Goal: Task Accomplishment & Management: Use online tool/utility

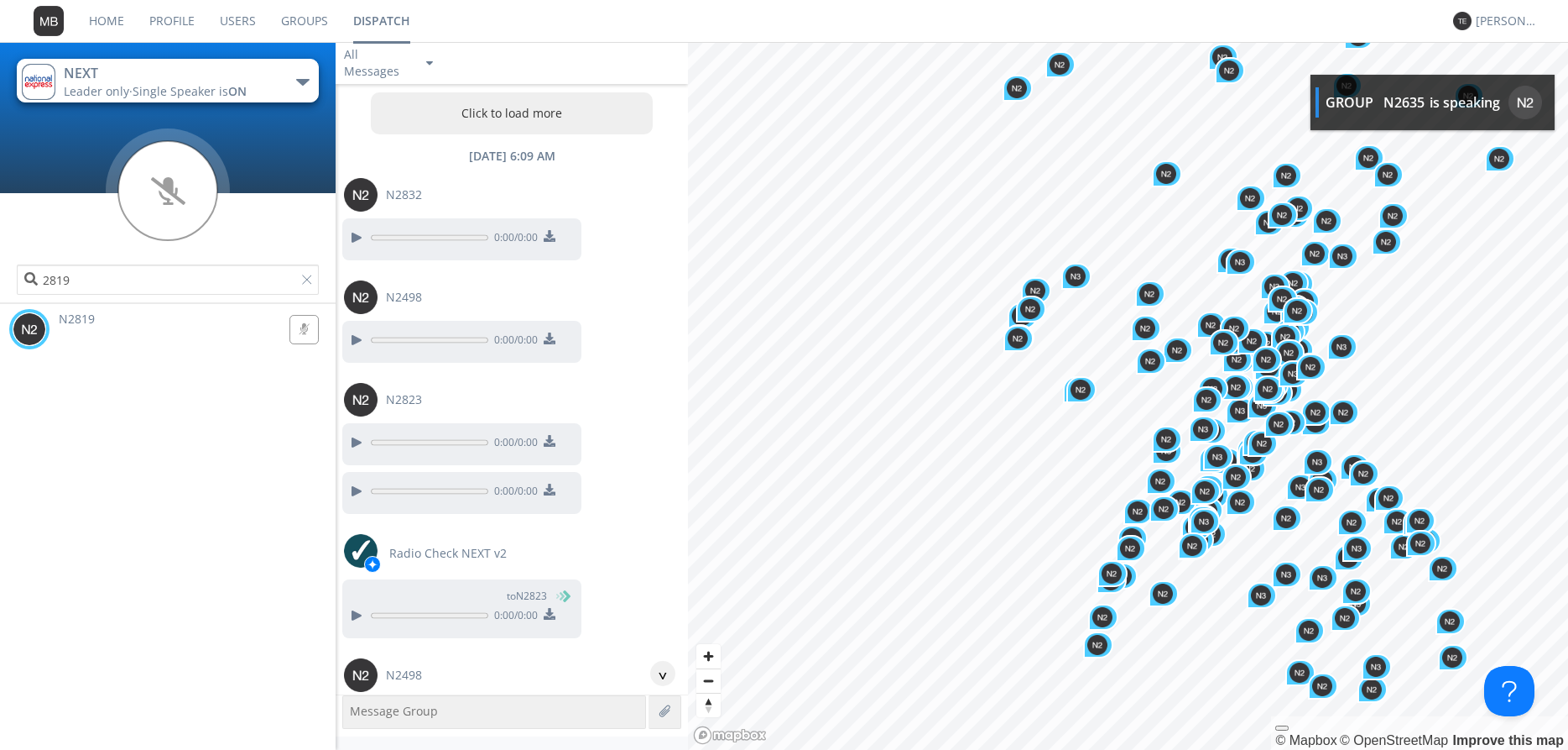
scroll to position [28784, 0]
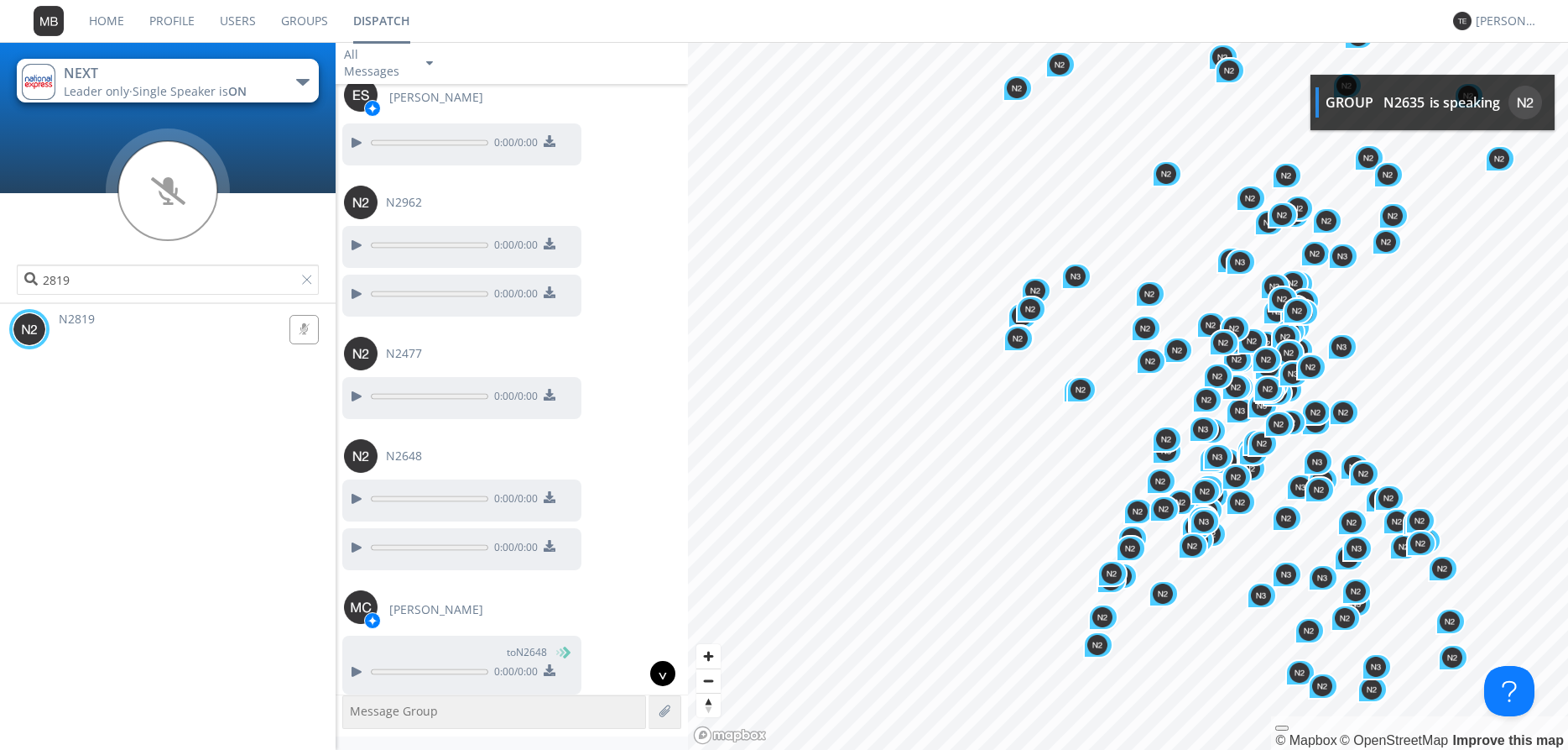
click at [659, 668] on div "^" at bounding box center [663, 673] width 25 height 25
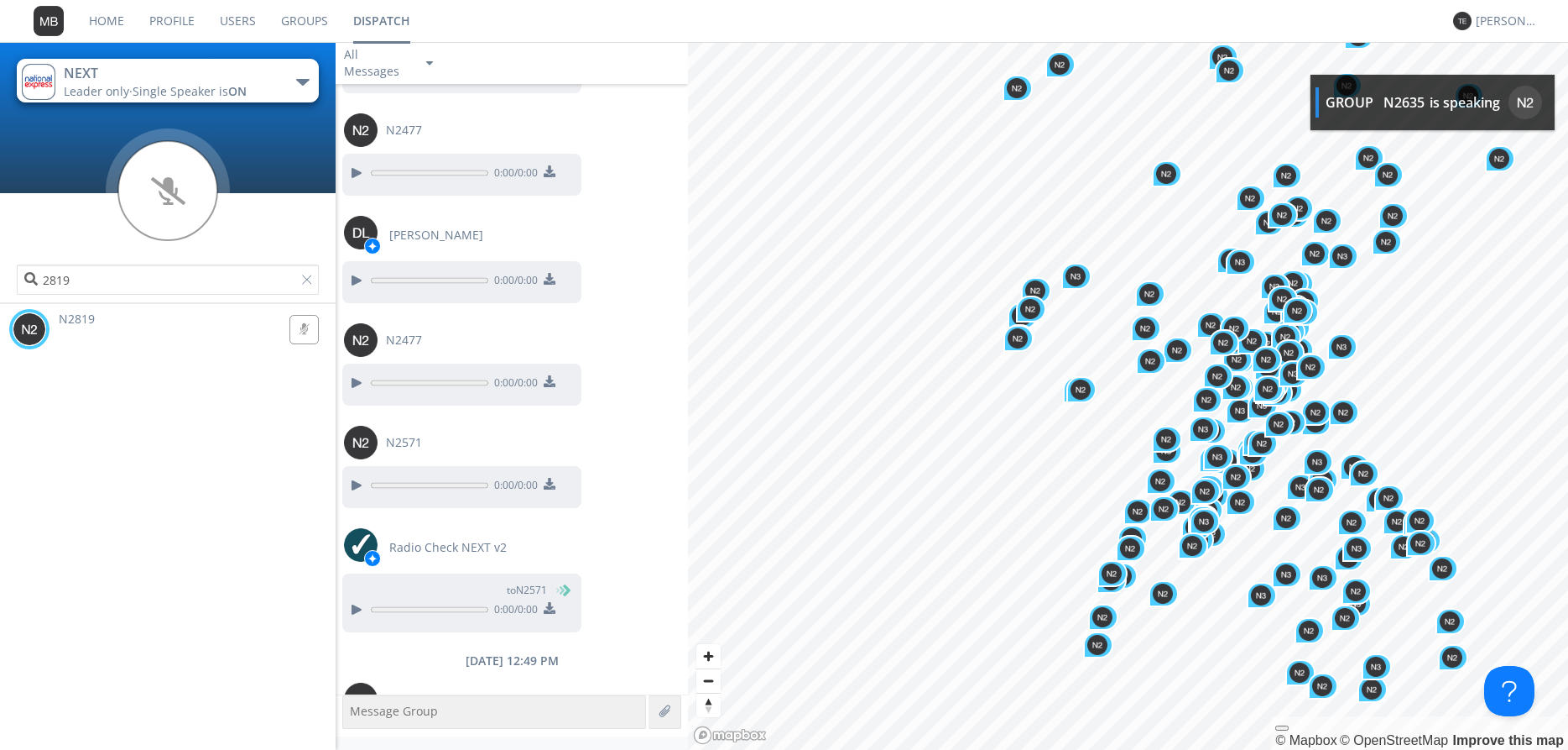
scroll to position [48640, 0]
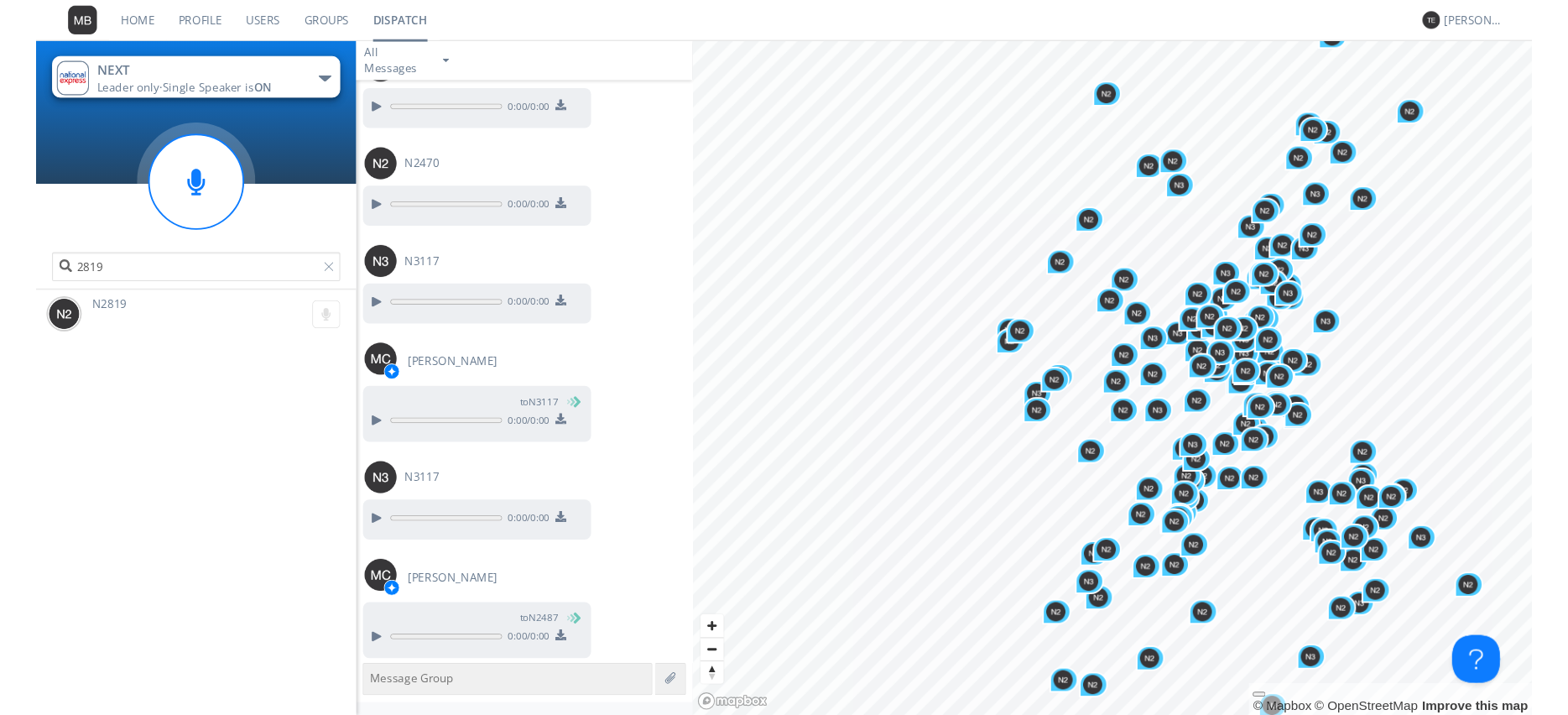
scroll to position [55332, 0]
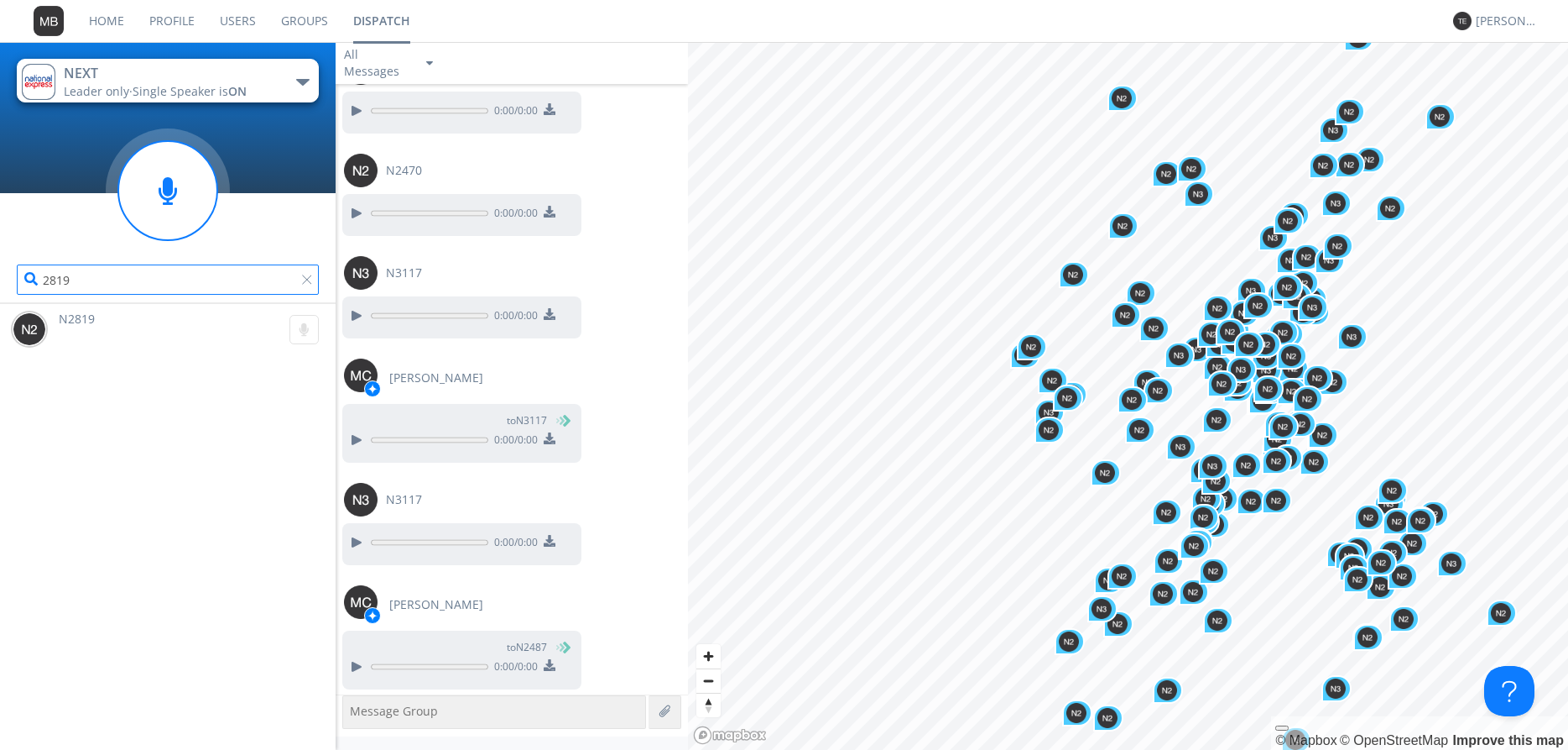
click at [299, 284] on input "2819" at bounding box center [168, 279] width 302 height 30
click at [308, 284] on div at bounding box center [310, 283] width 17 height 17
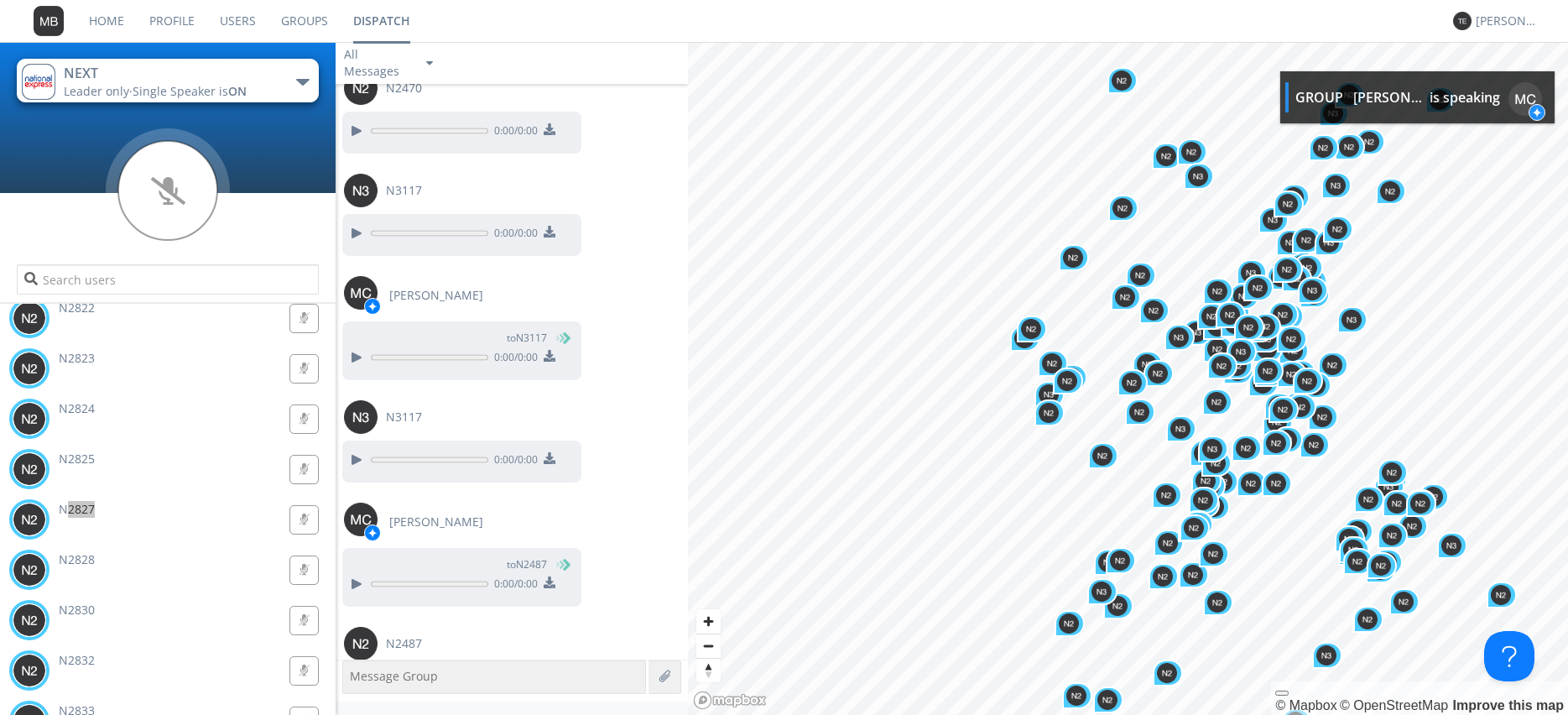
scroll to position [40252, 0]
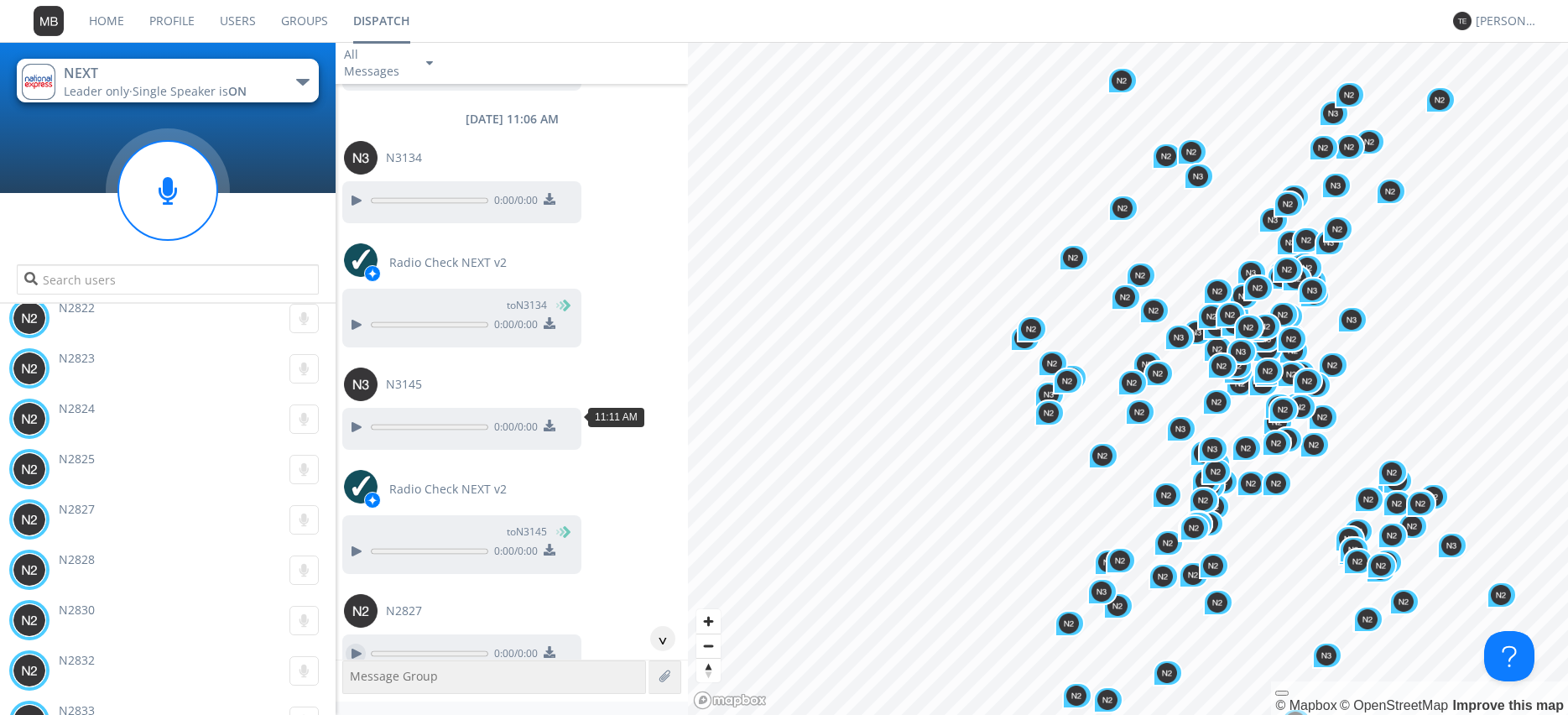
click at [354, 644] on div at bounding box center [355, 654] width 20 height 20
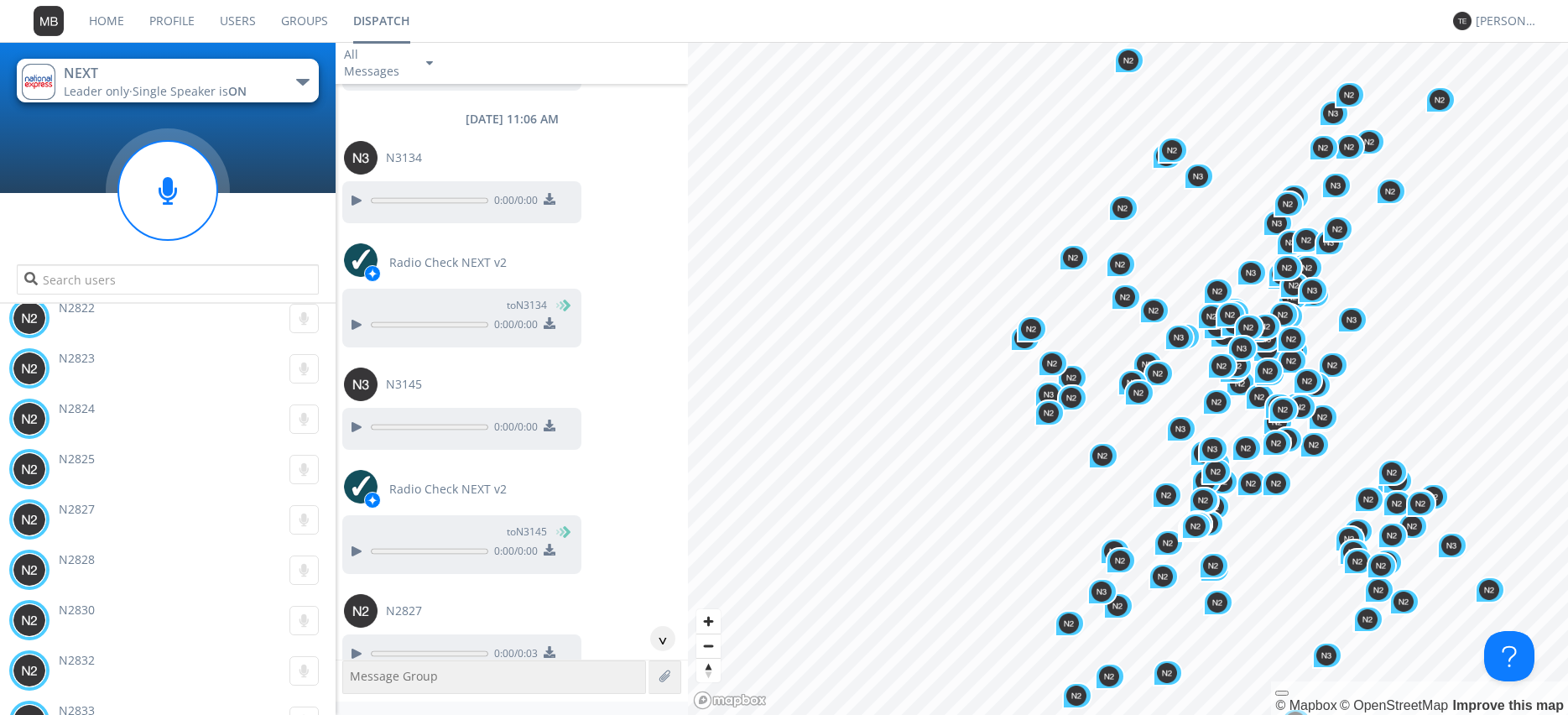
scroll to position [43873, 0]
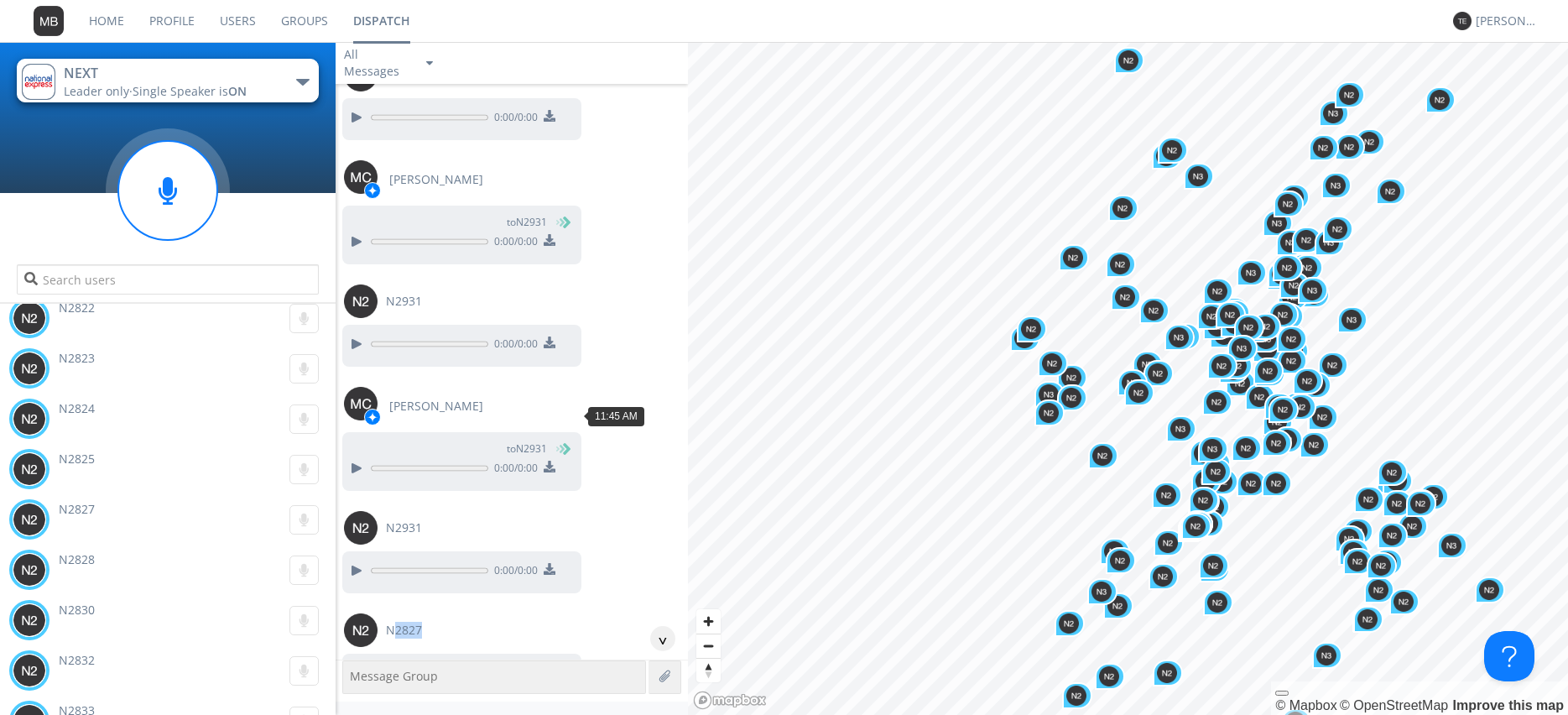
click at [355, 663] on div at bounding box center [355, 673] width 20 height 20
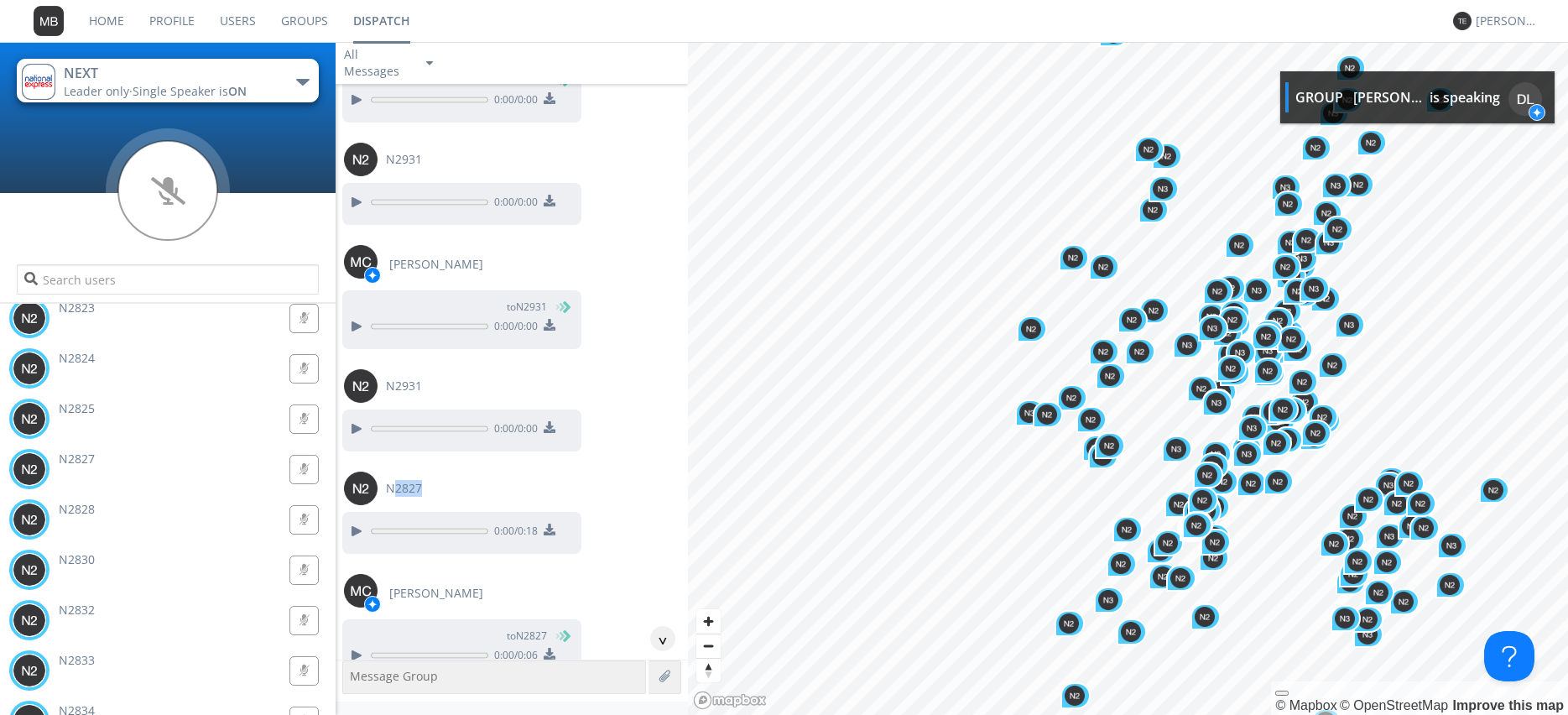
scroll to position [44063, 0]
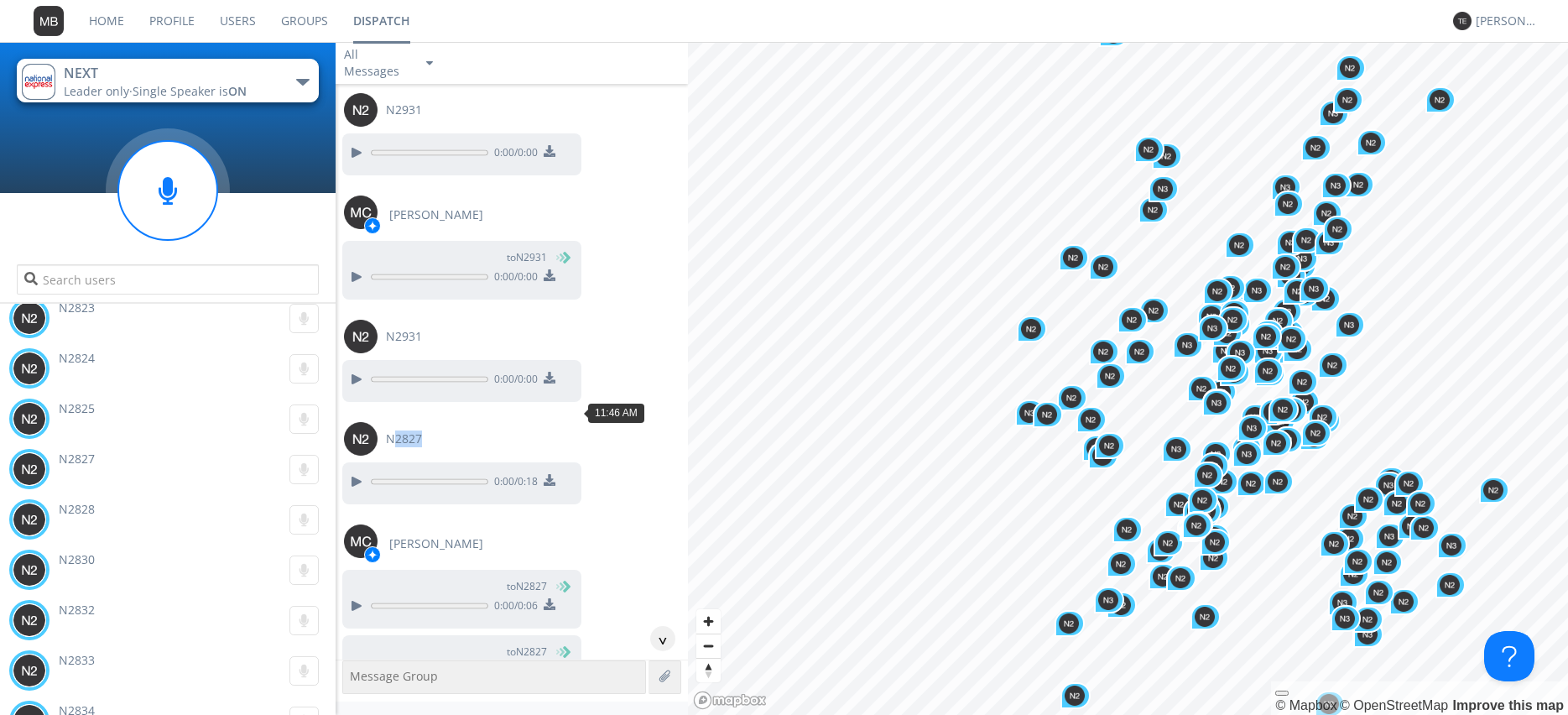
click at [354, 661] on div at bounding box center [355, 671] width 20 height 20
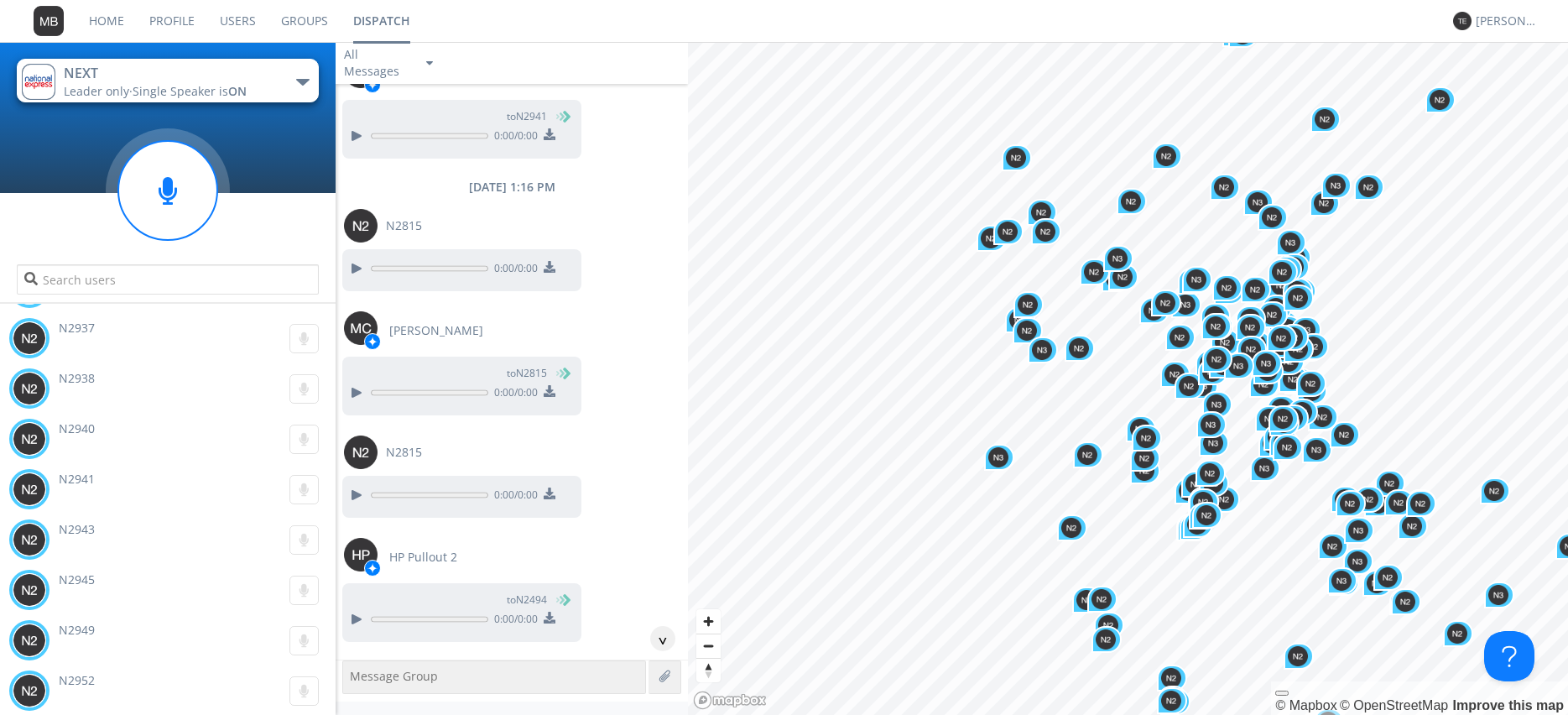
scroll to position [2886, 0]
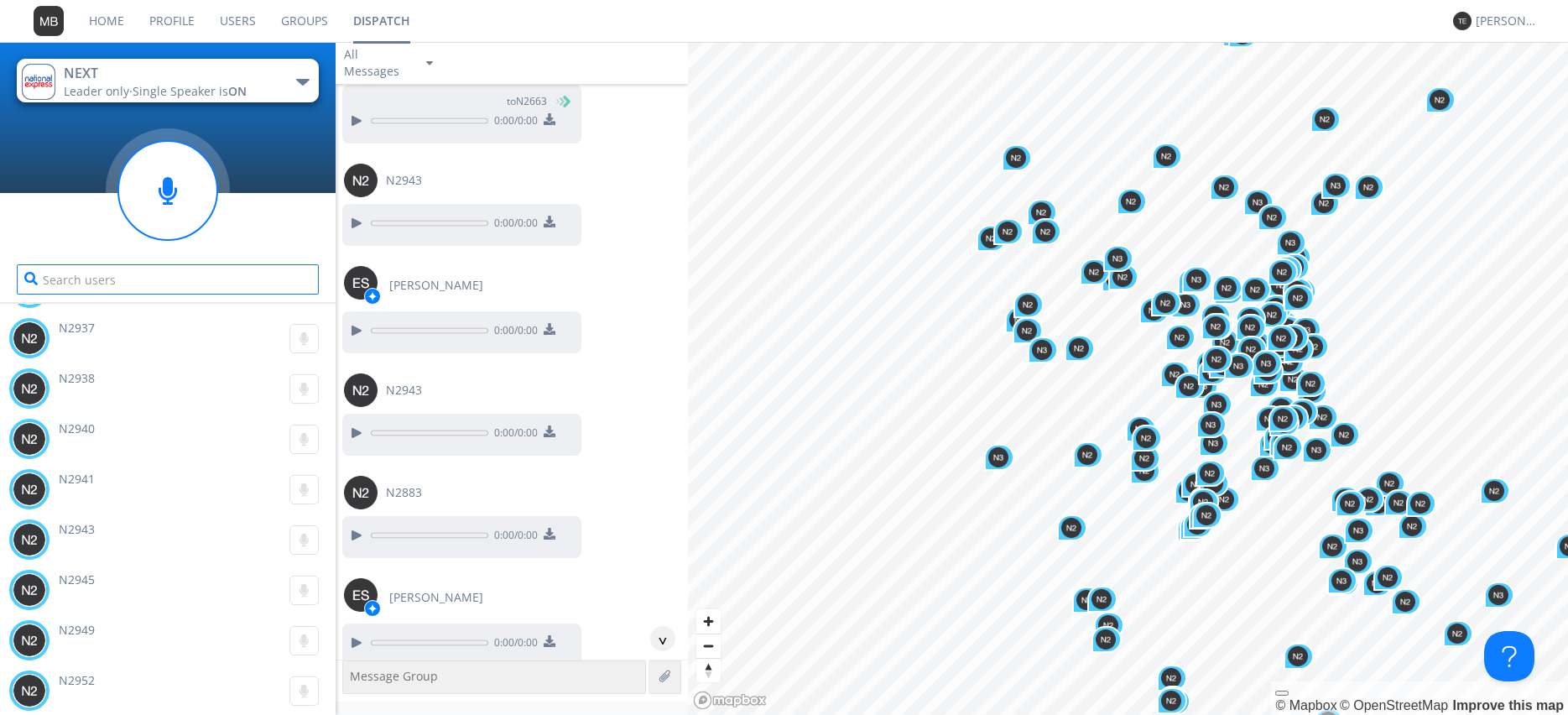
click at [214, 274] on input "text" at bounding box center [168, 279] width 302 height 30
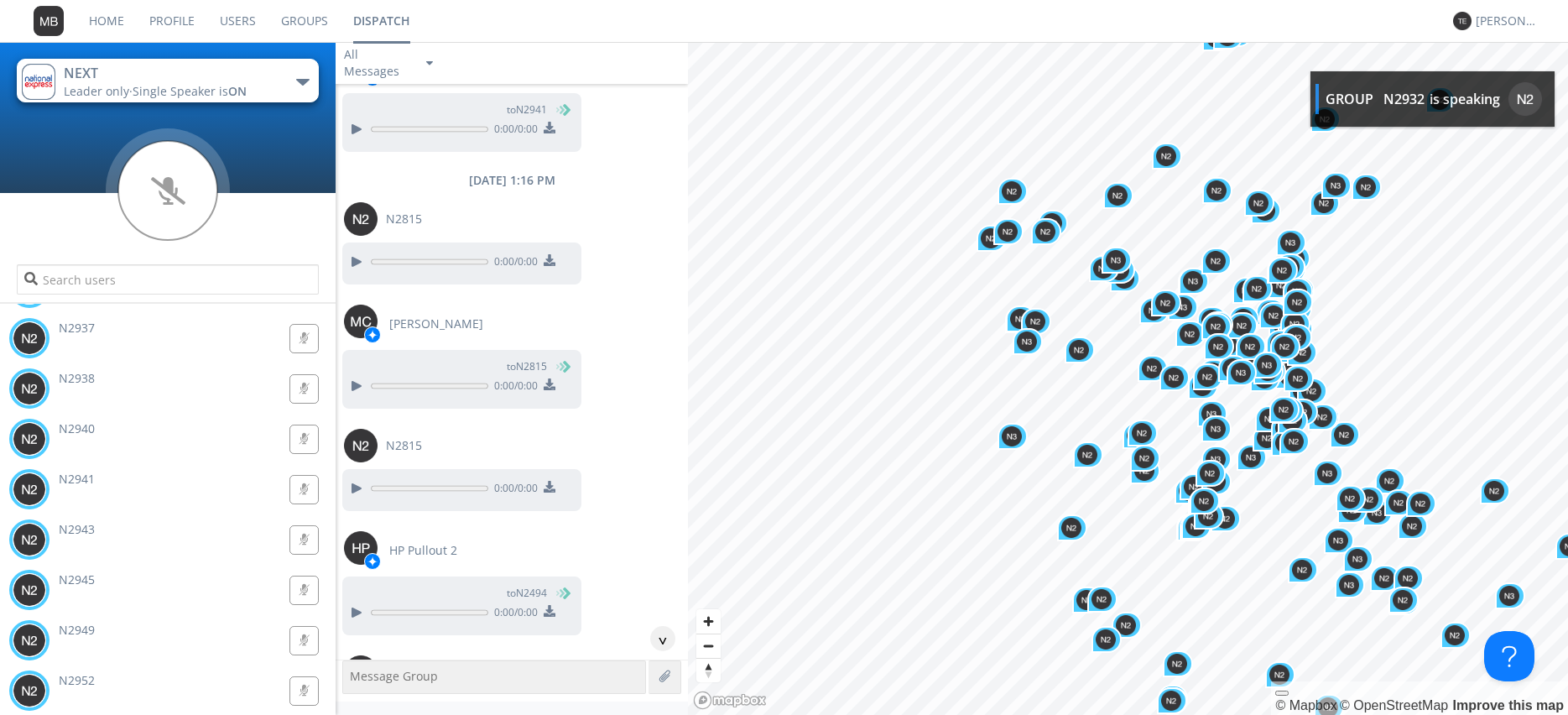
scroll to position [51567, 0]
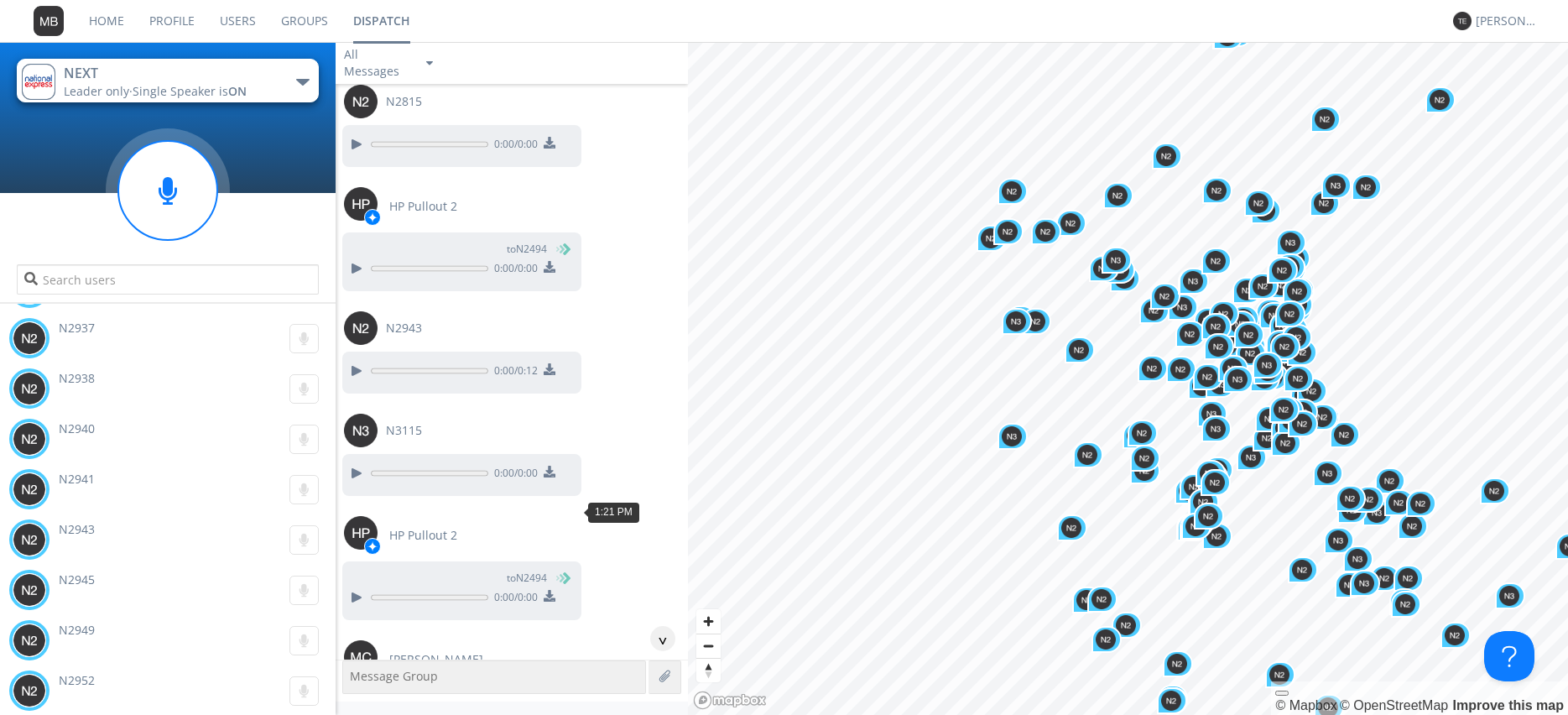
scroll to position [51949, 0]
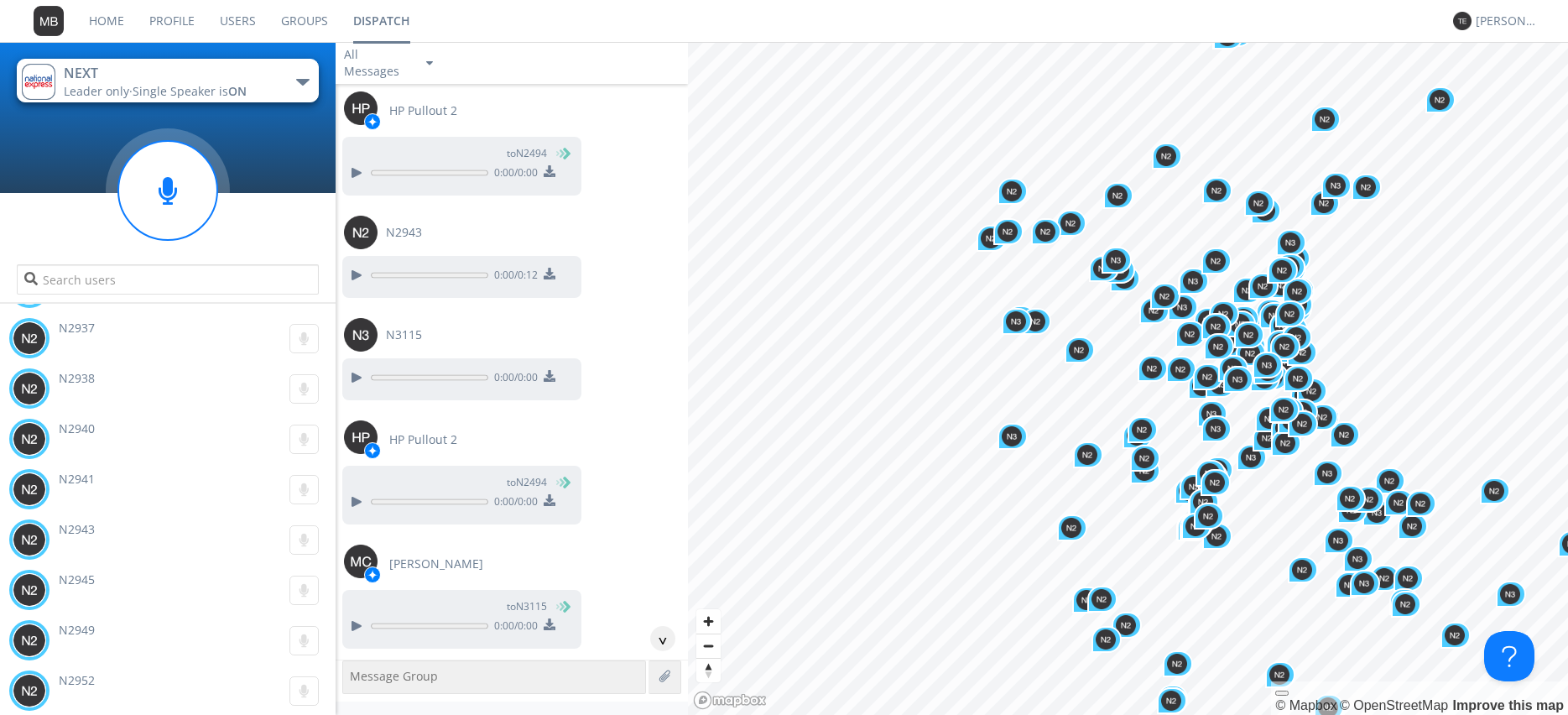
scroll to position [52045, 0]
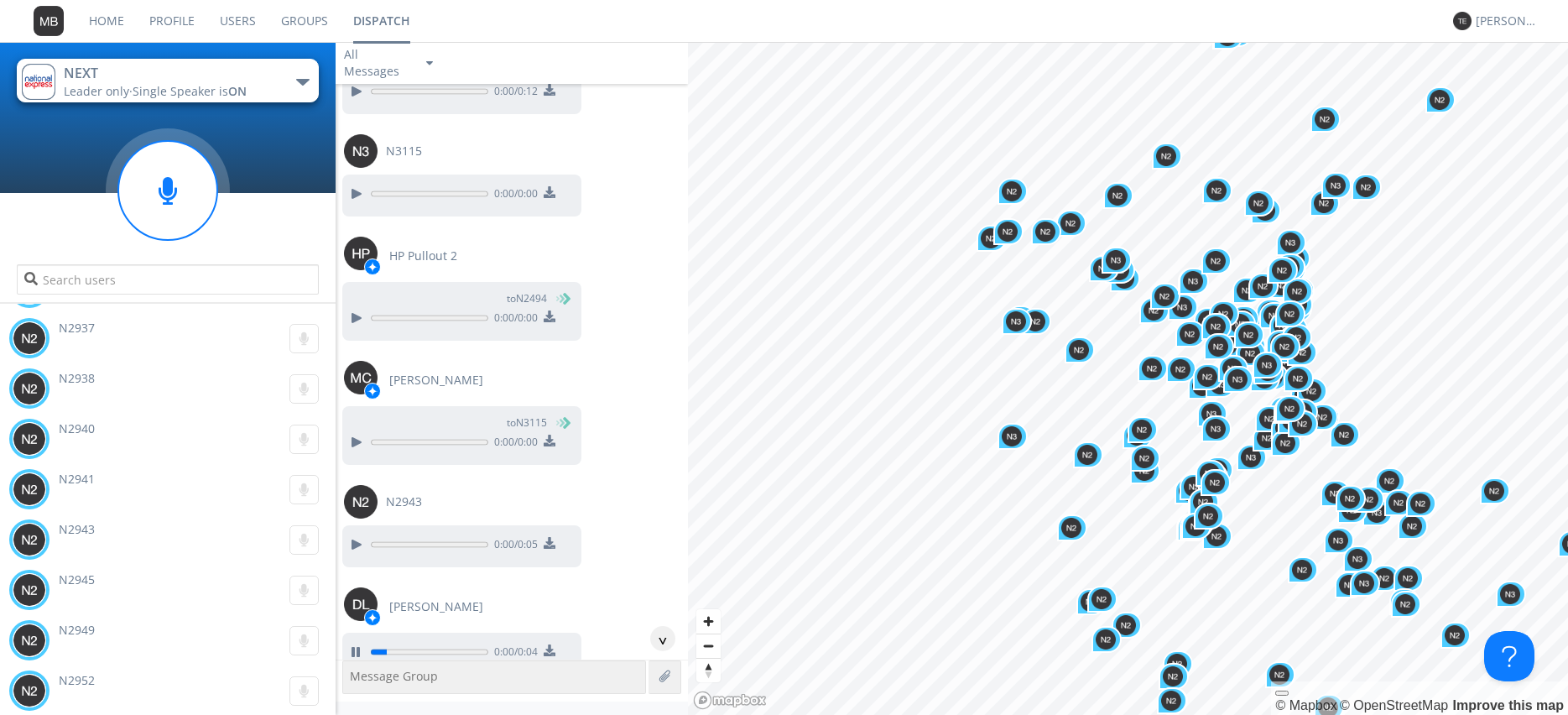
scroll to position [52237, 0]
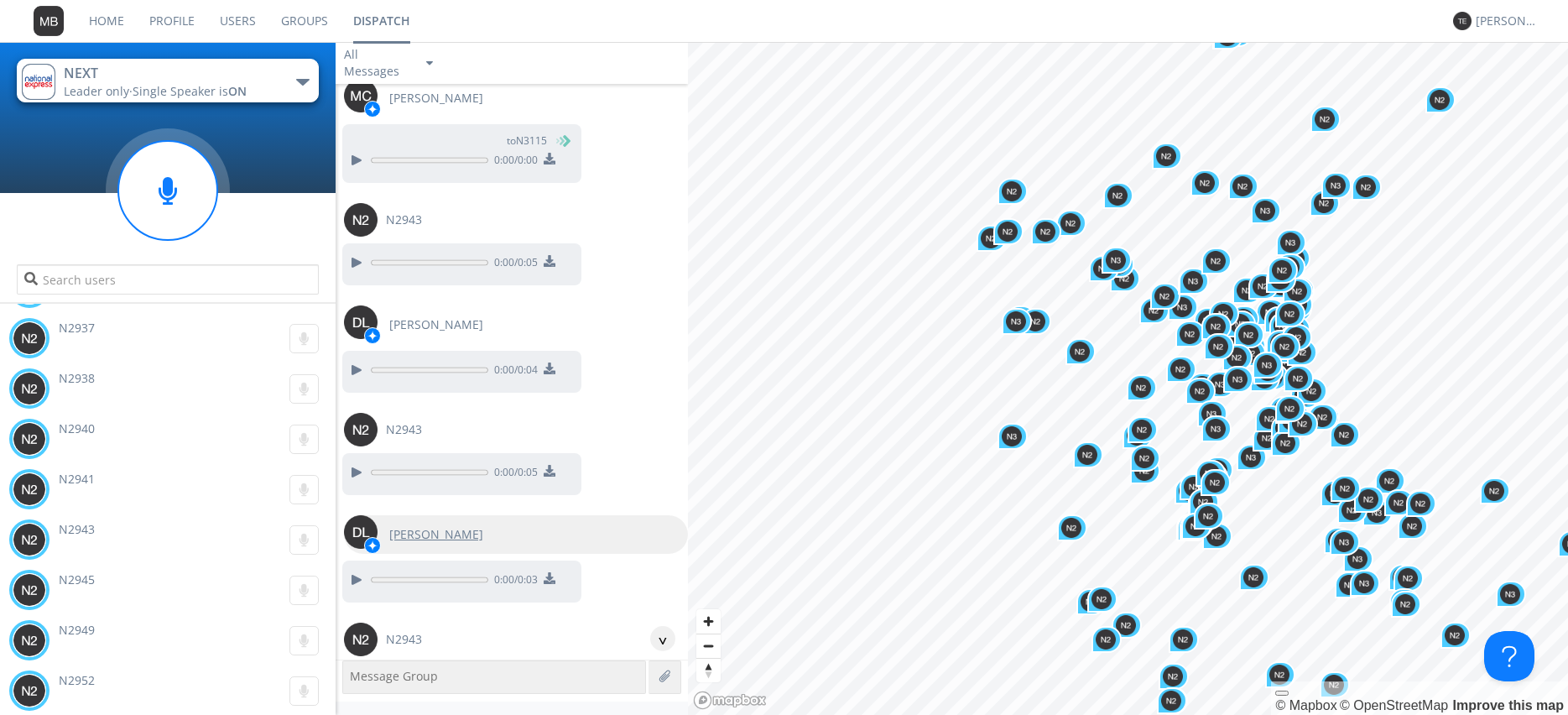
scroll to position [52523, 0]
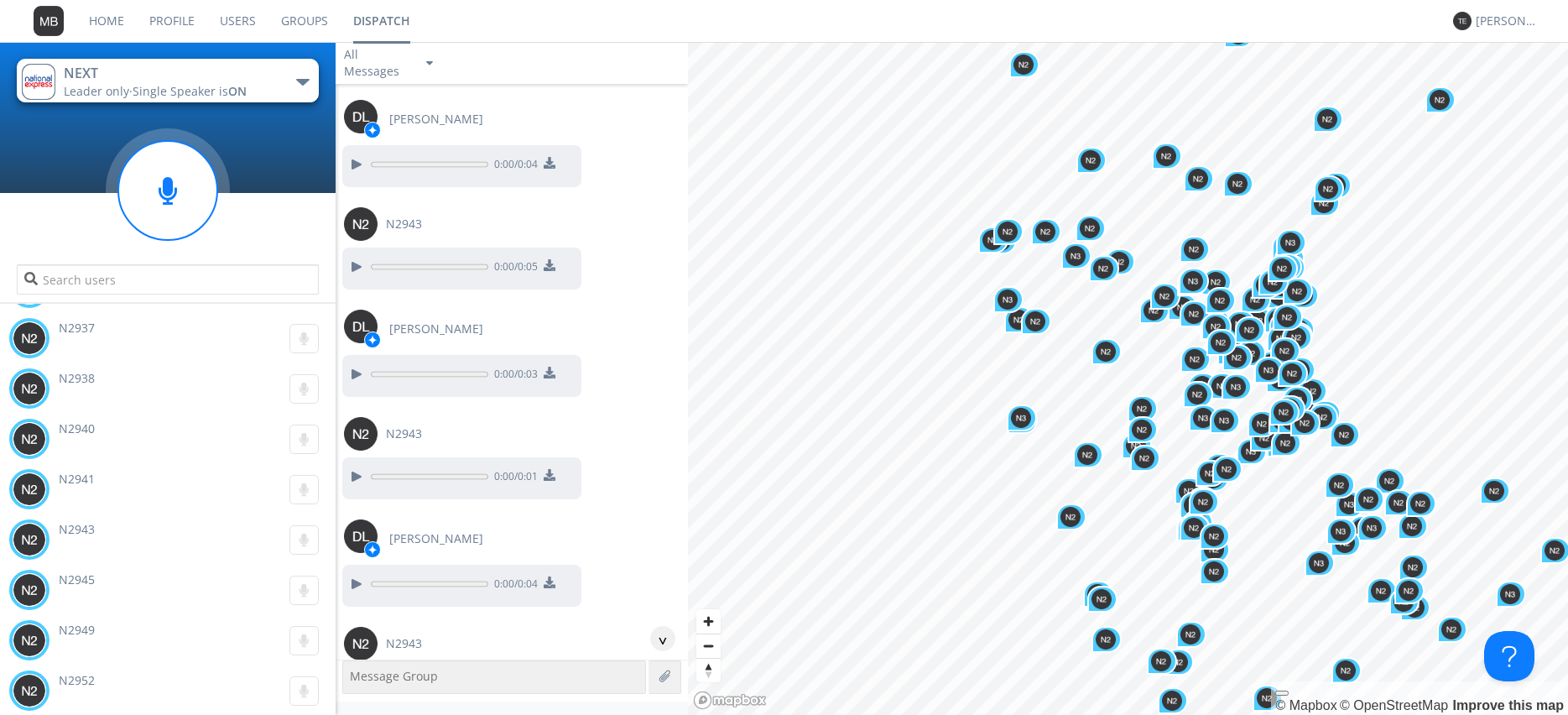
scroll to position [52715, 0]
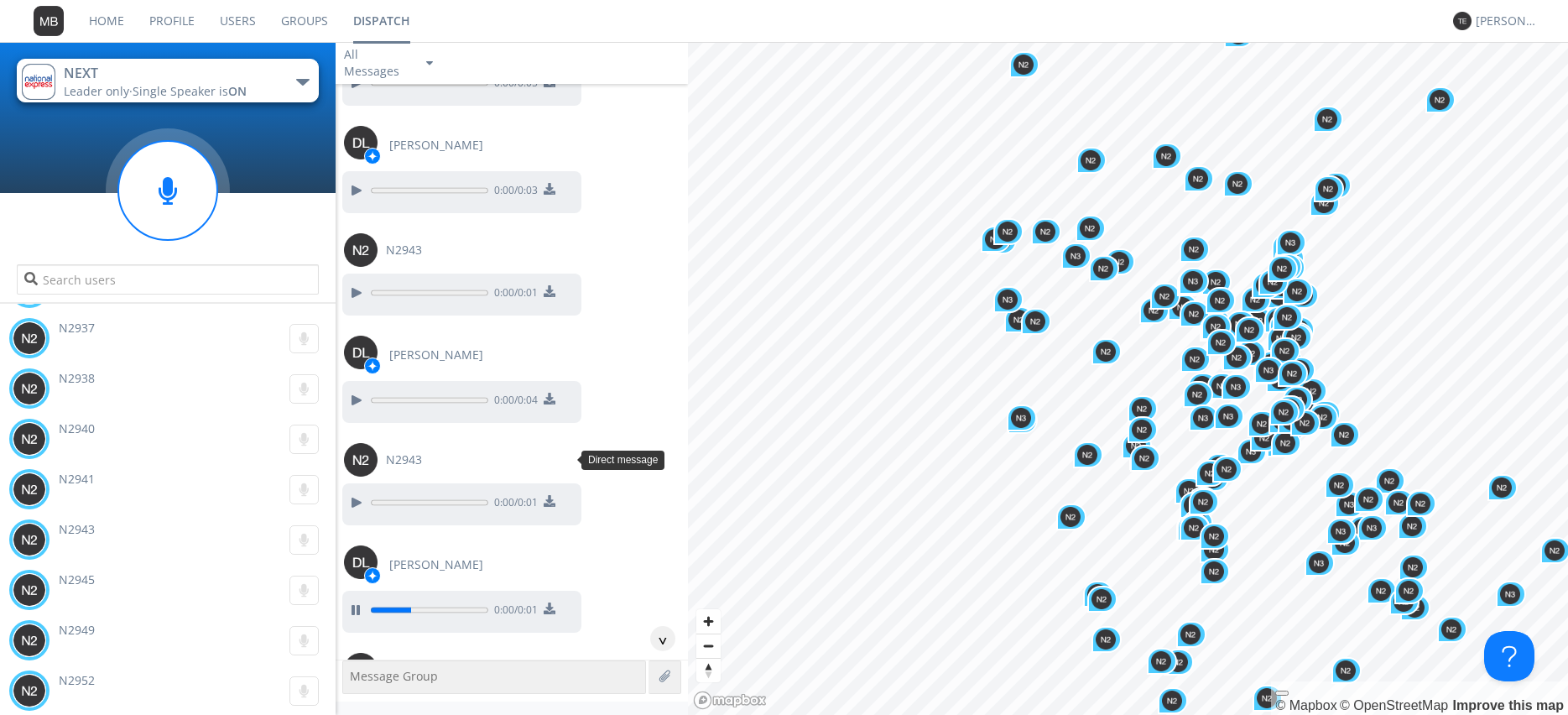
scroll to position [52906, 0]
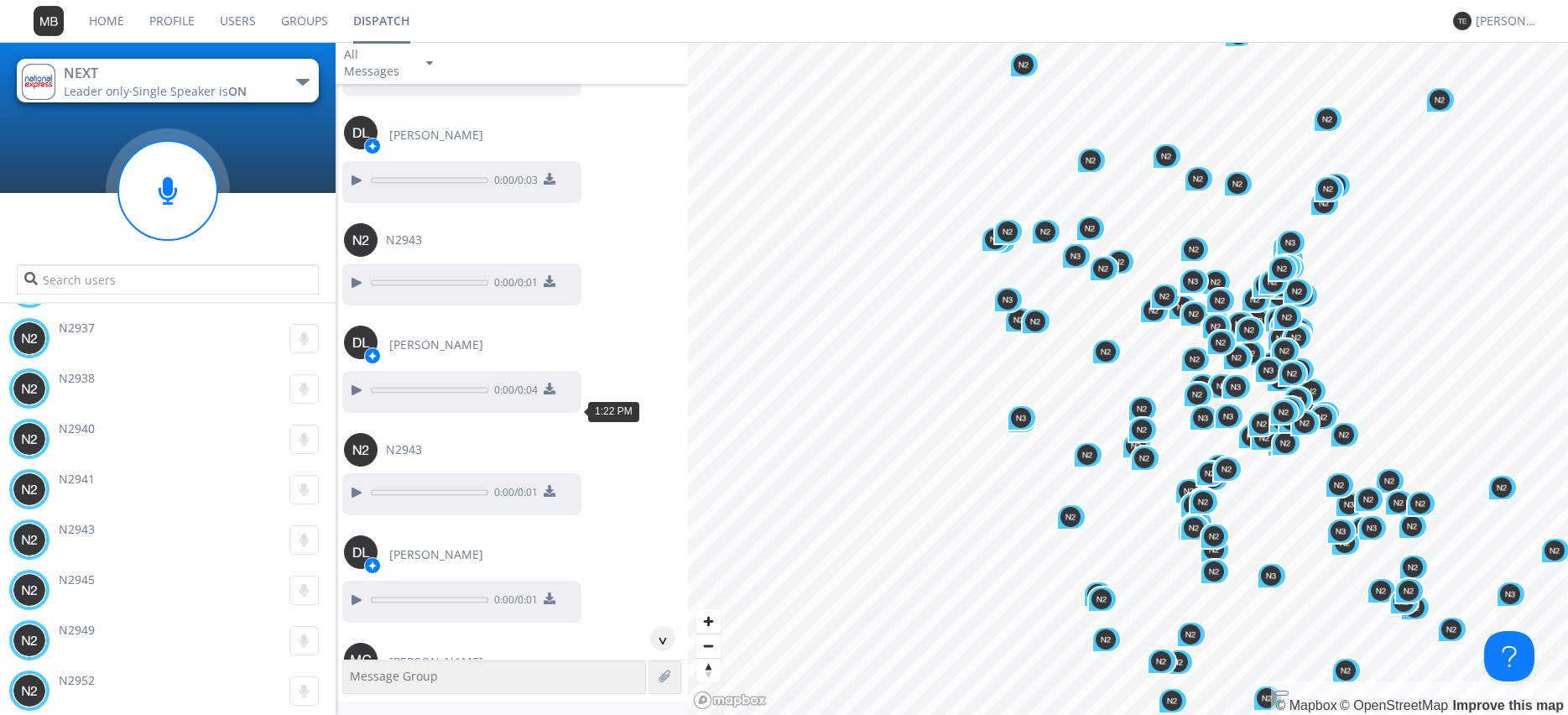
click at [348, 714] on div at bounding box center [355, 723] width 20 height 20
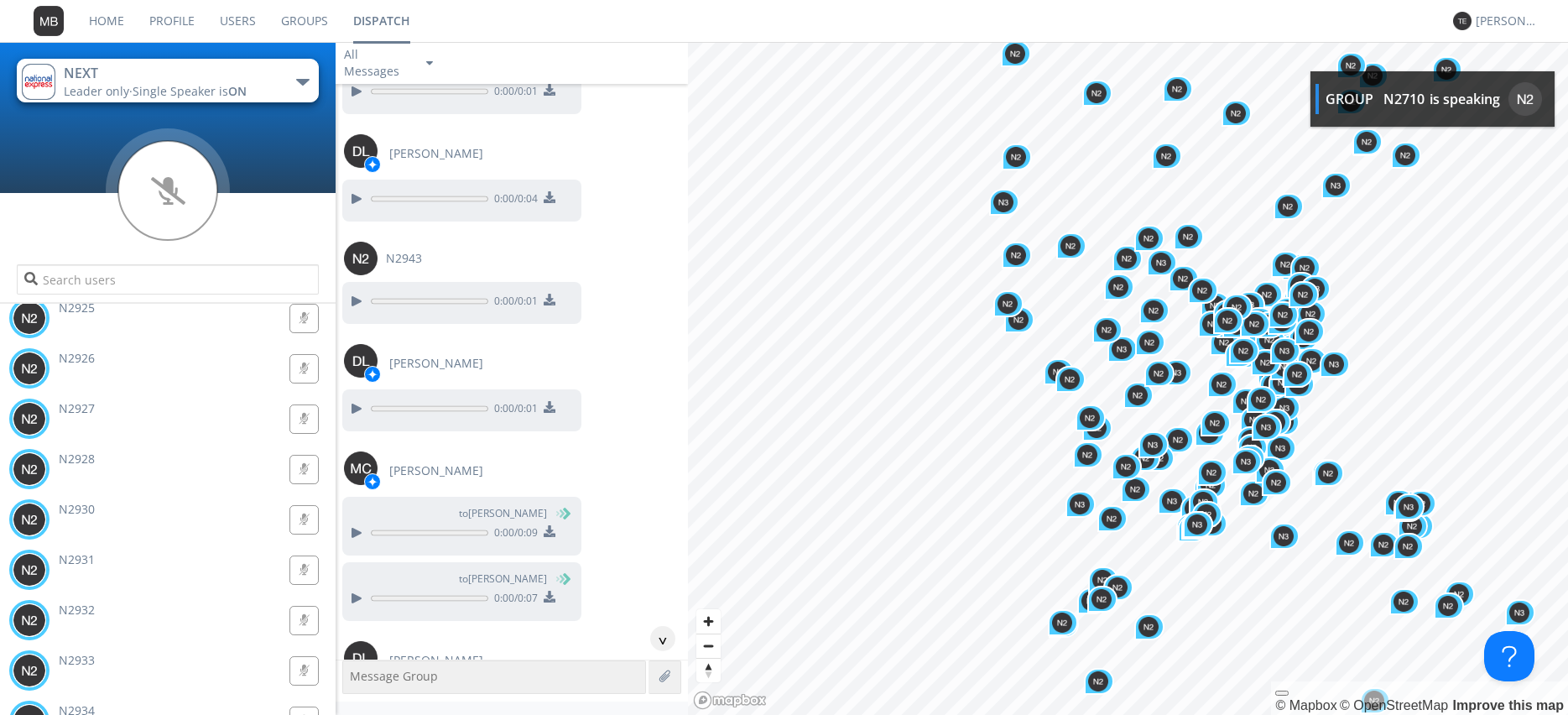
scroll to position [47263, 0]
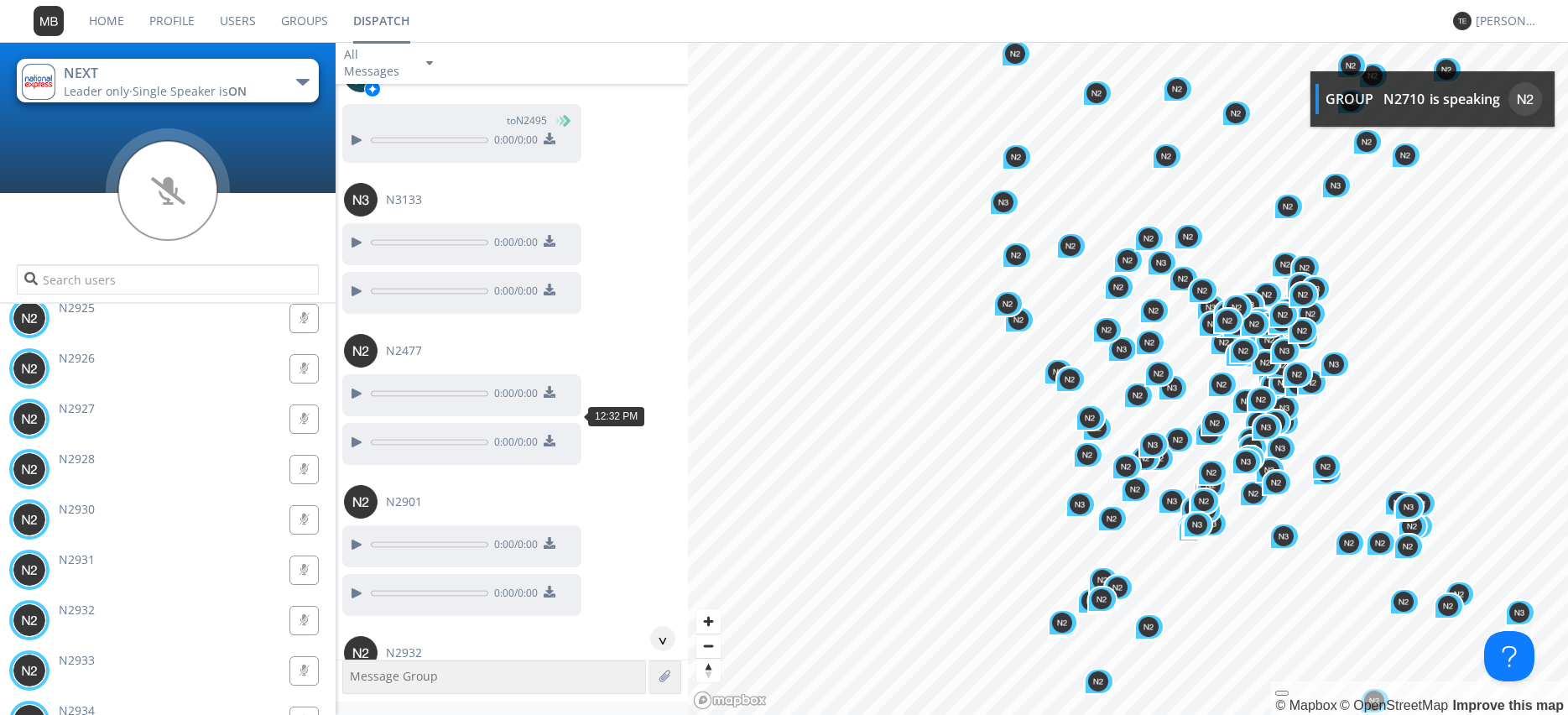
click at [354, 686] on div at bounding box center [355, 695] width 20 height 20
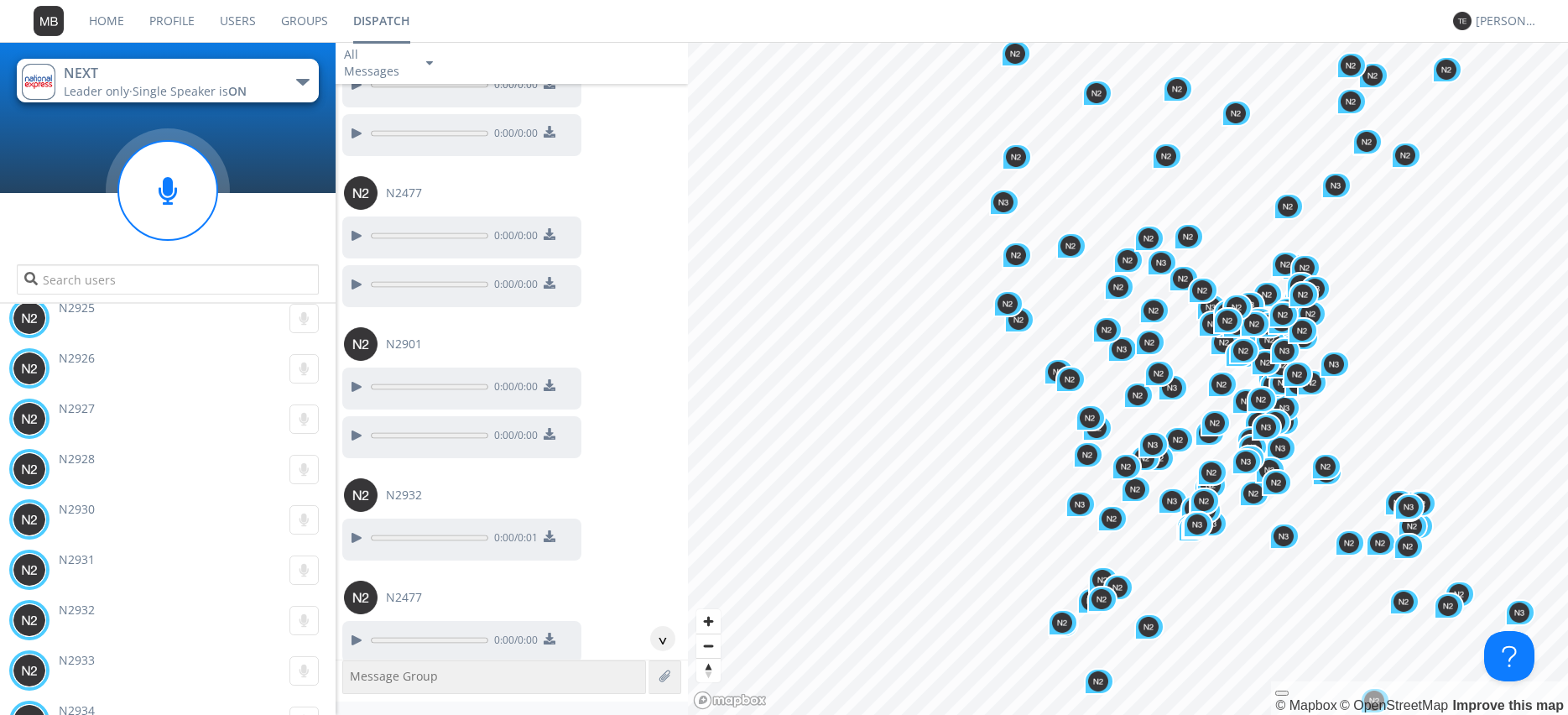
scroll to position [47454, 0]
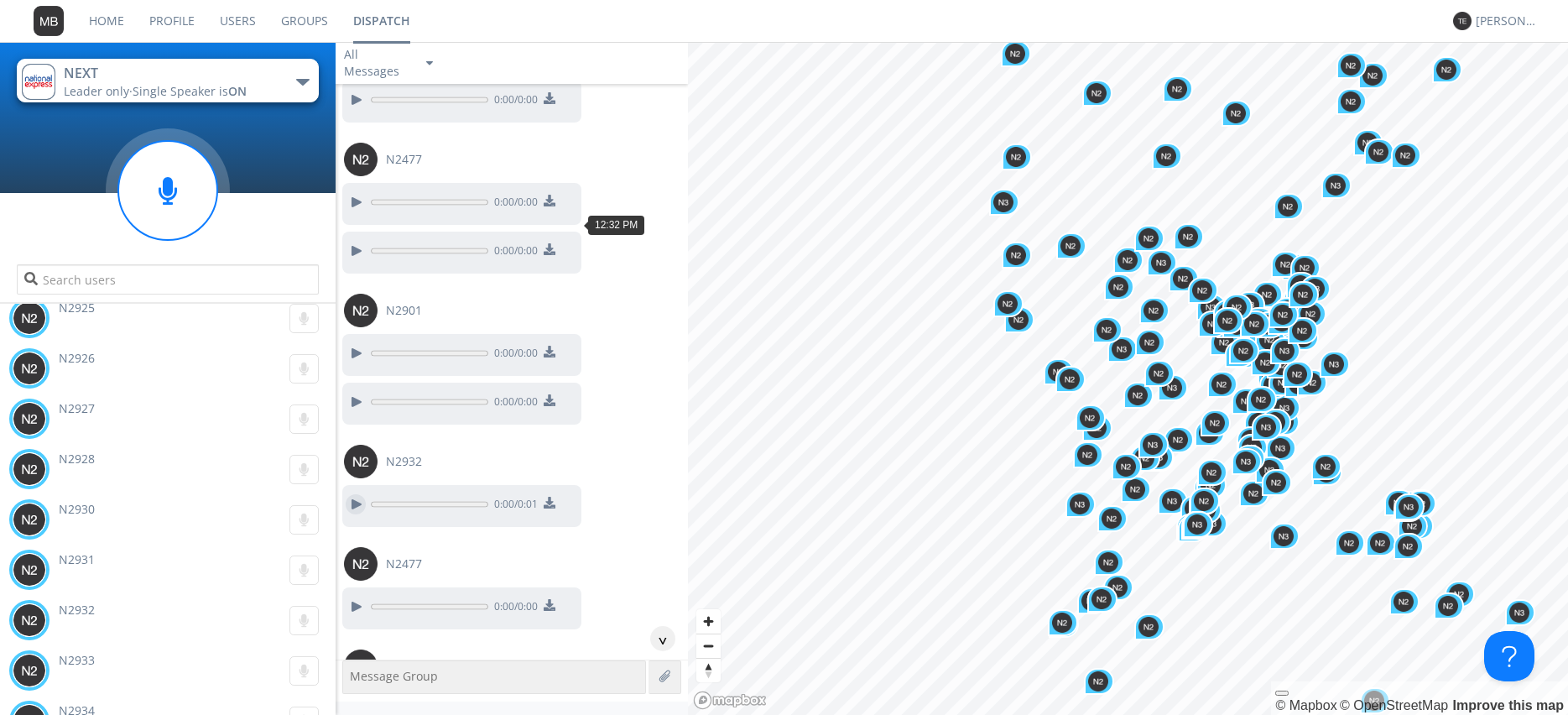
click at [359, 494] on div at bounding box center [355, 504] width 20 height 20
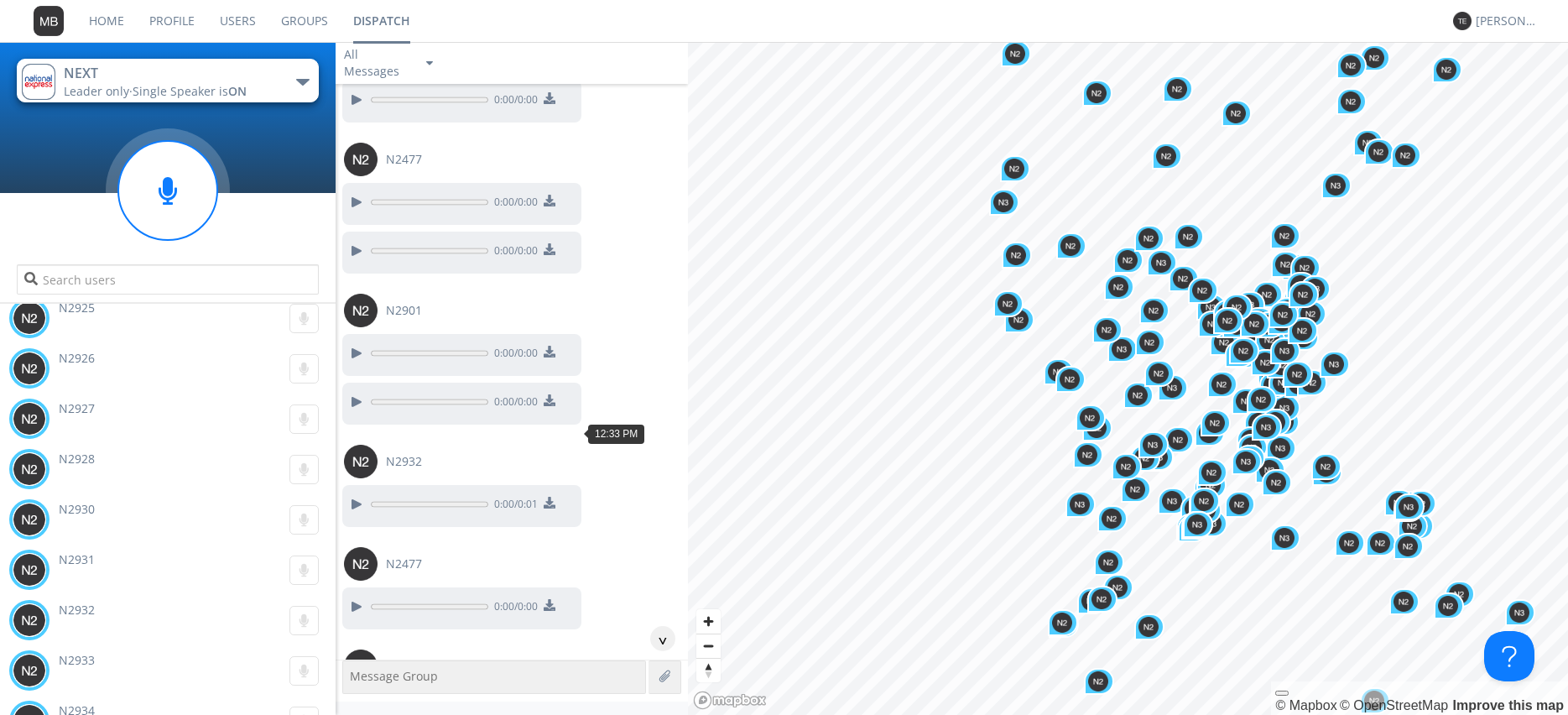
click at [357, 705] on div at bounding box center [355, 714] width 20 height 20
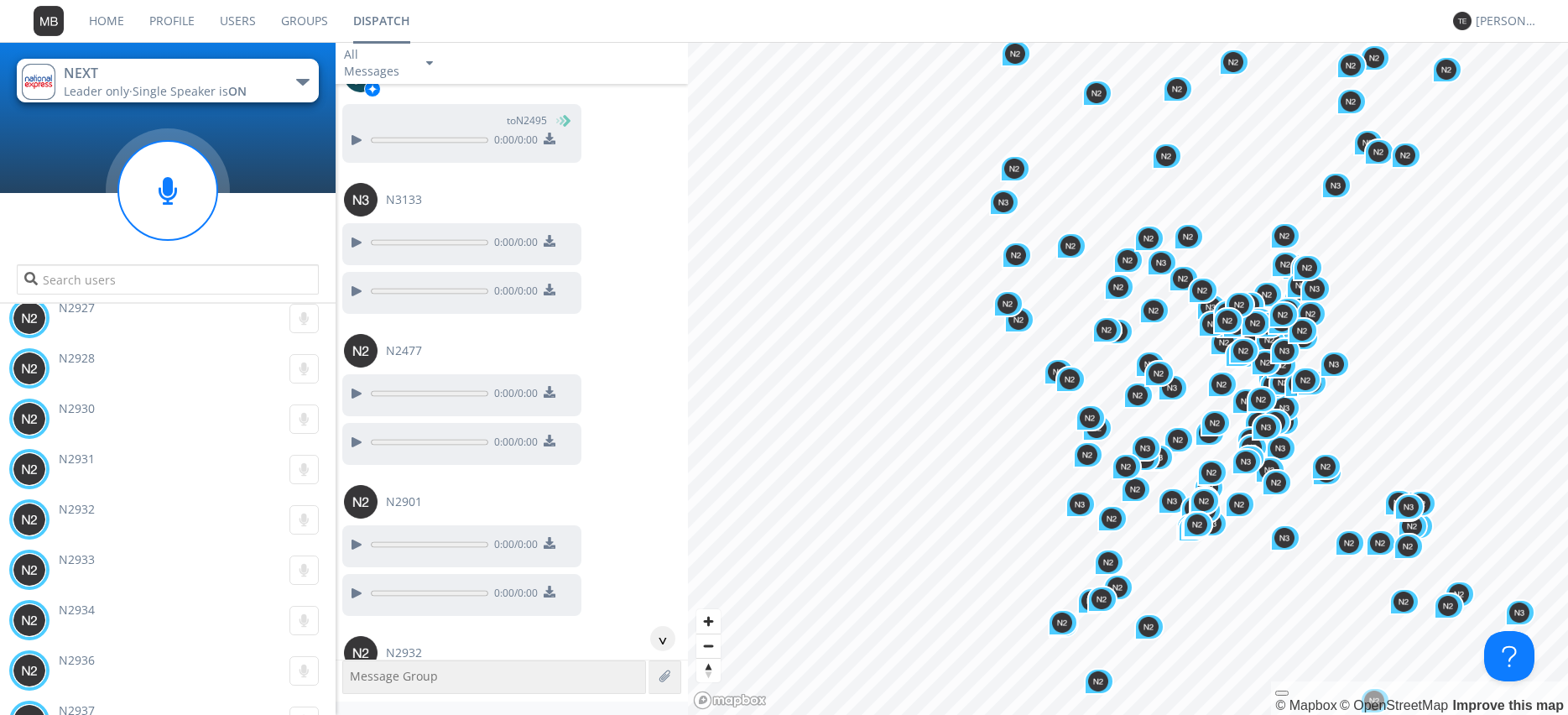
scroll to position [53918, 0]
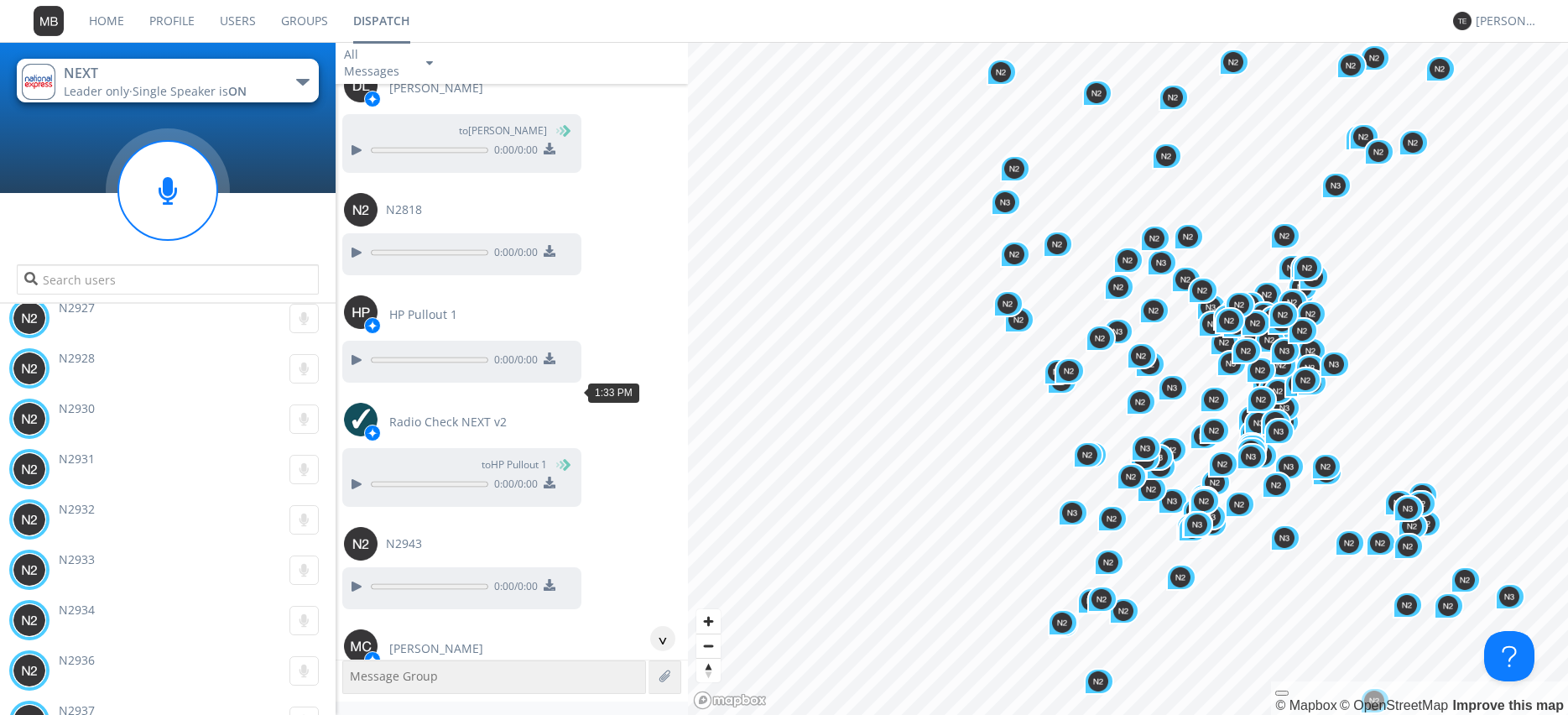
click at [355, 701] on div at bounding box center [355, 710] width 20 height 20
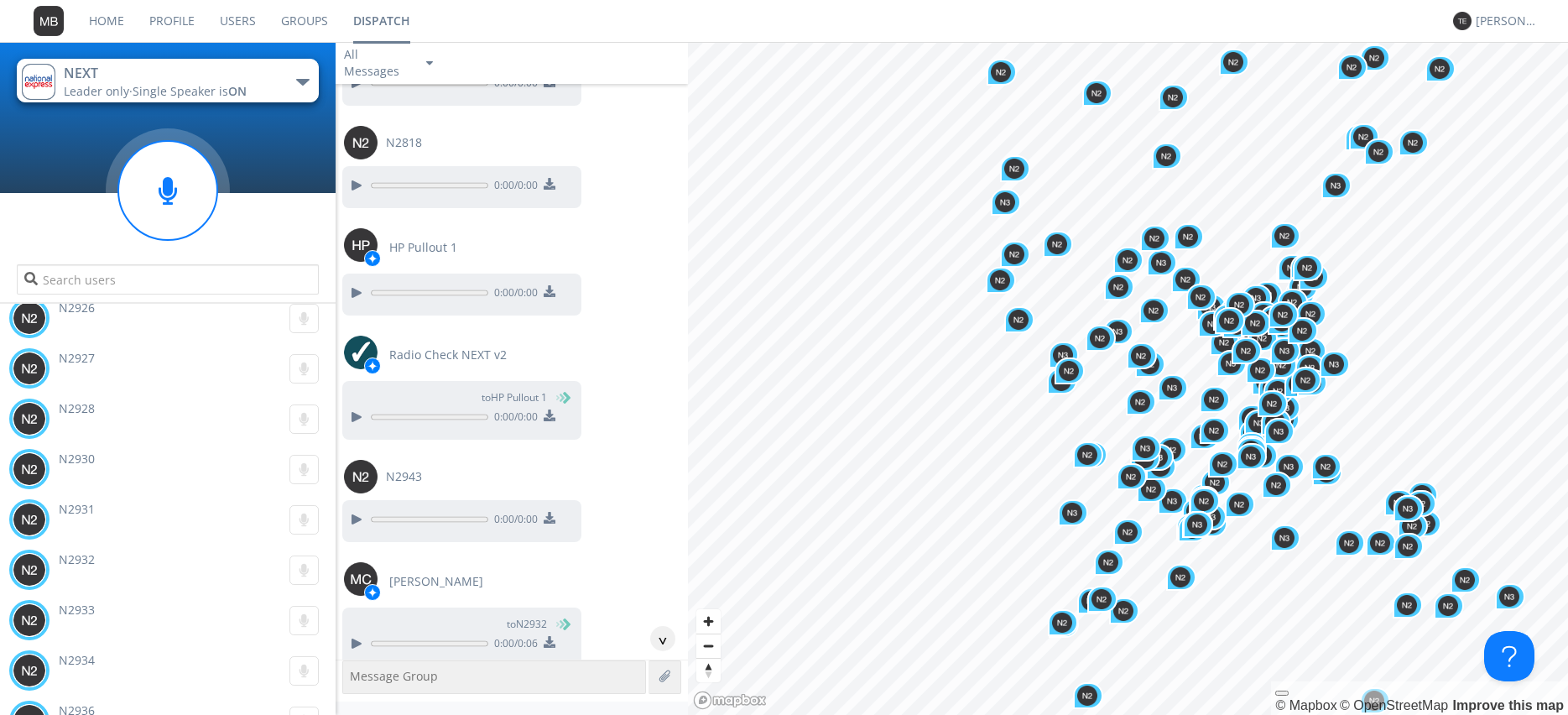
scroll to position [54014, 0]
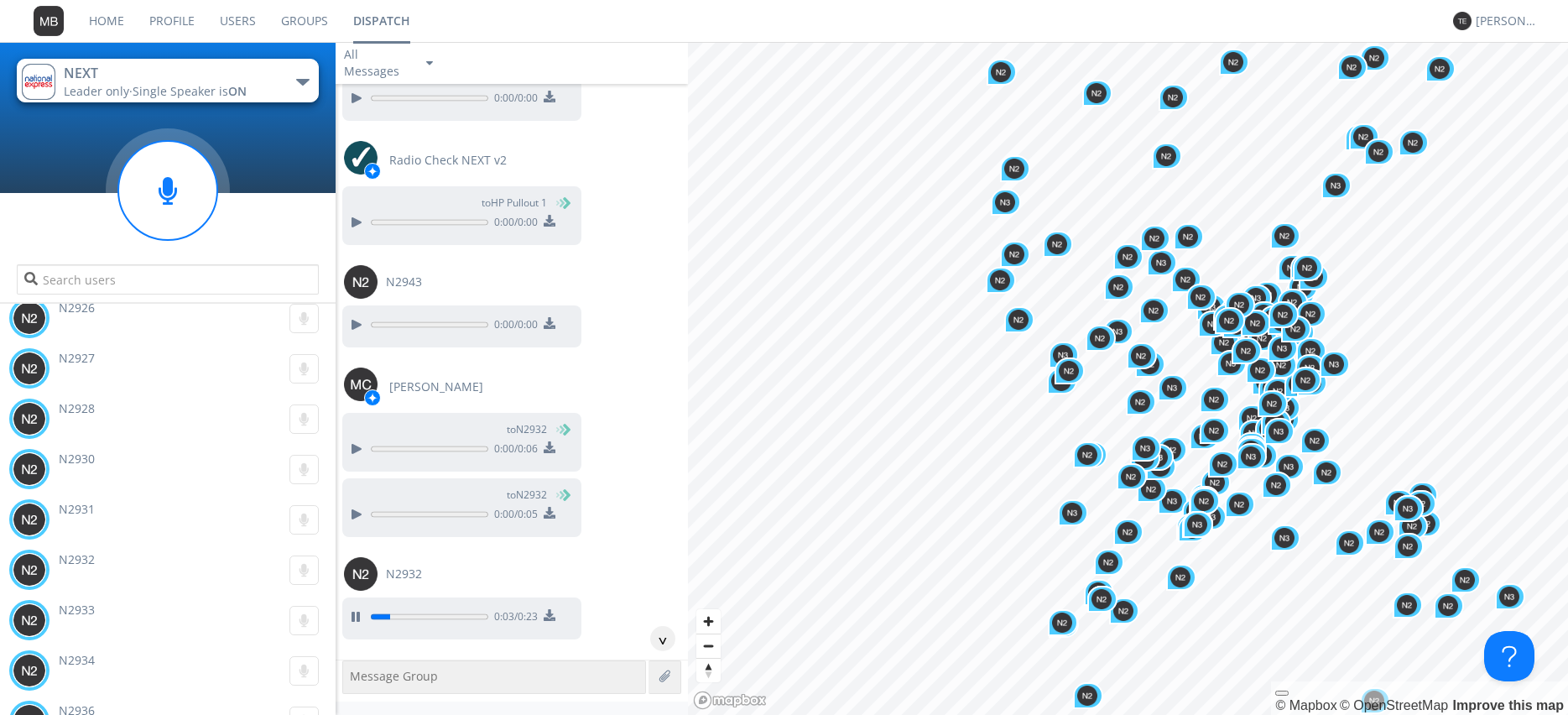
scroll to position [54205, 0]
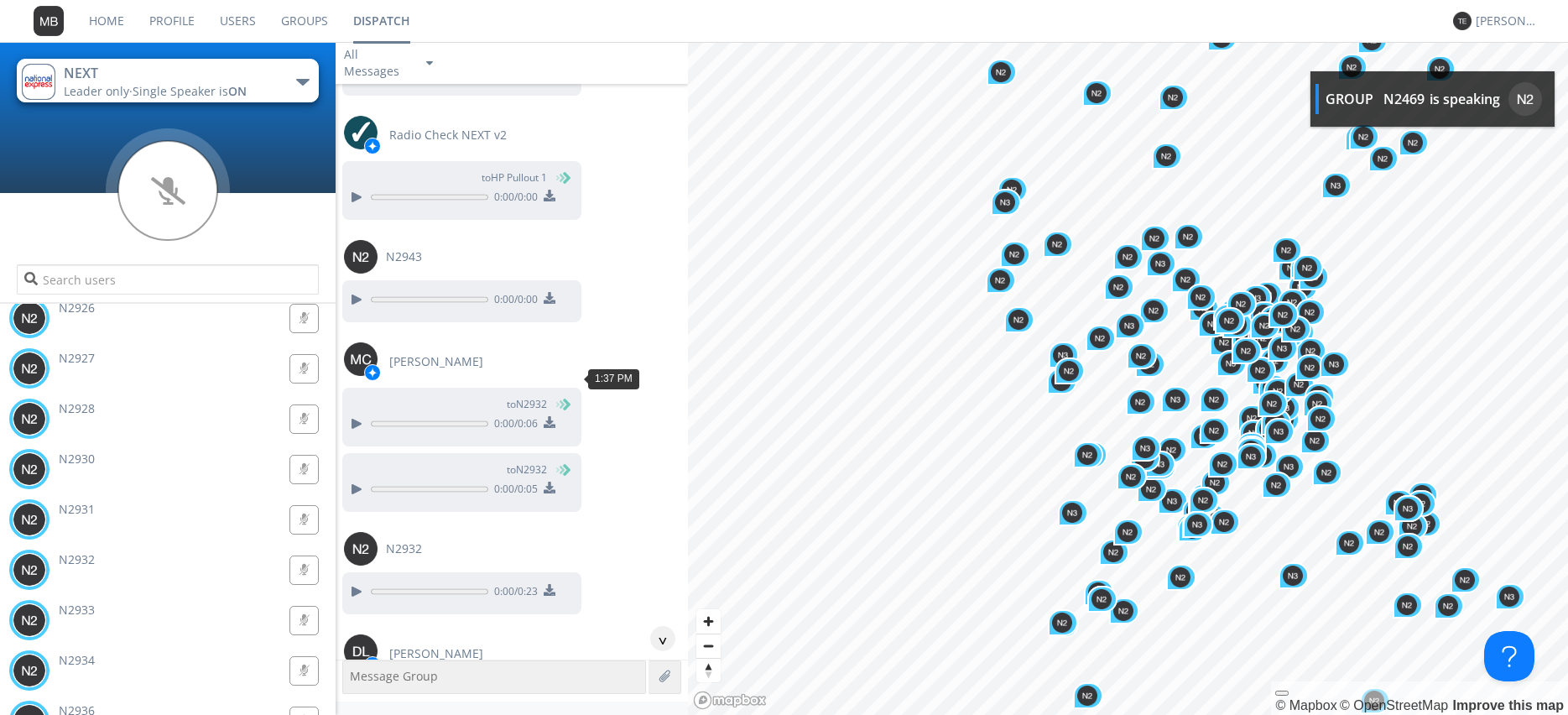
click at [355, 690] on div at bounding box center [355, 699] width 20 height 20
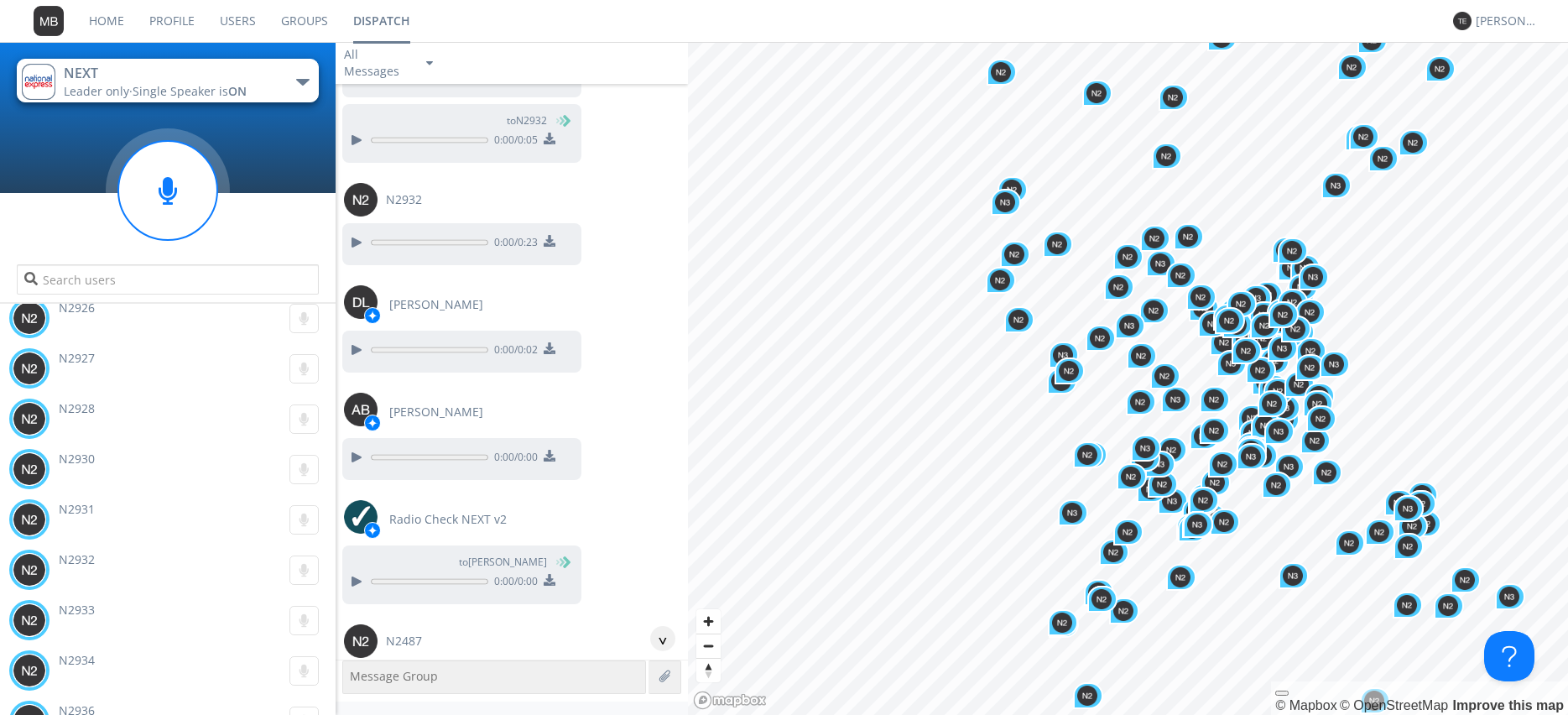
scroll to position [54588, 0]
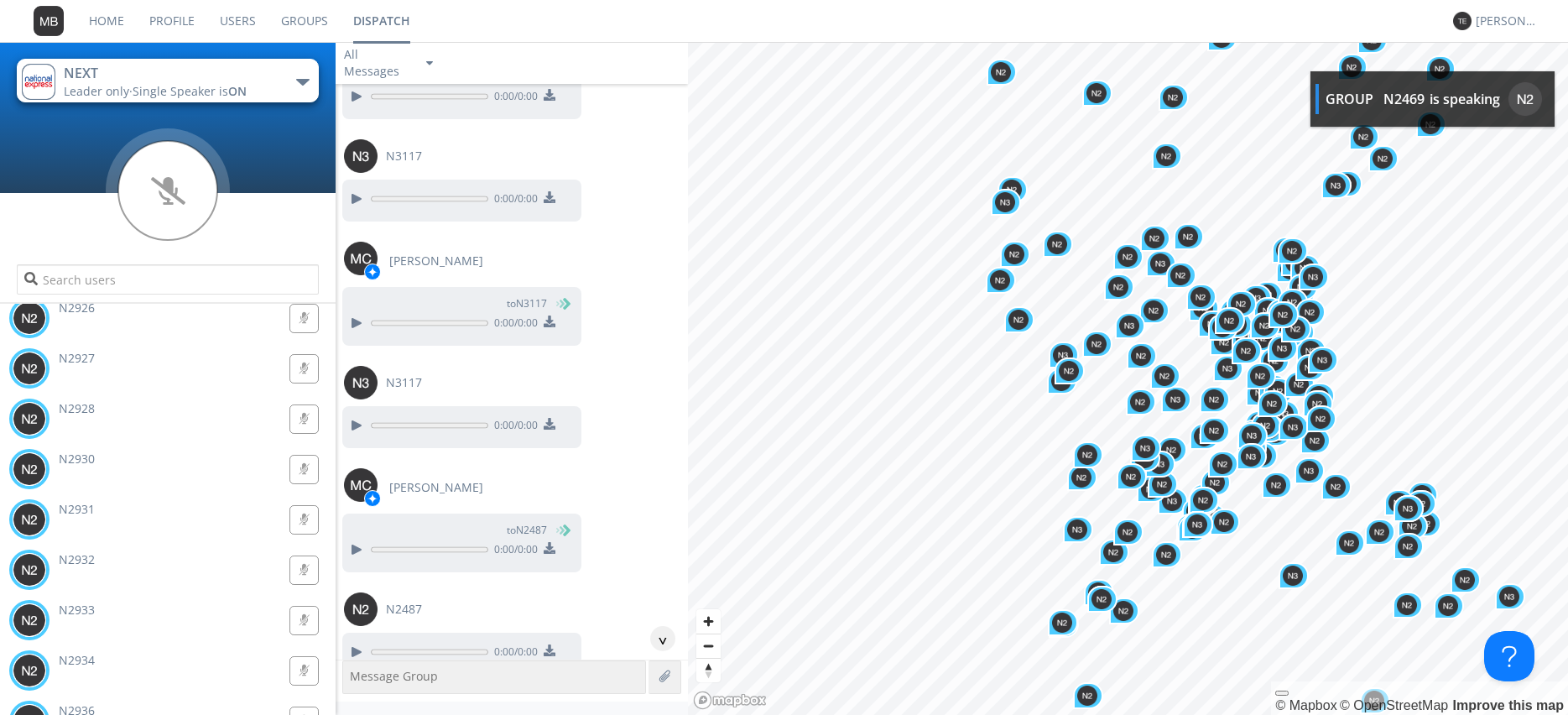
scroll to position [55641, 0]
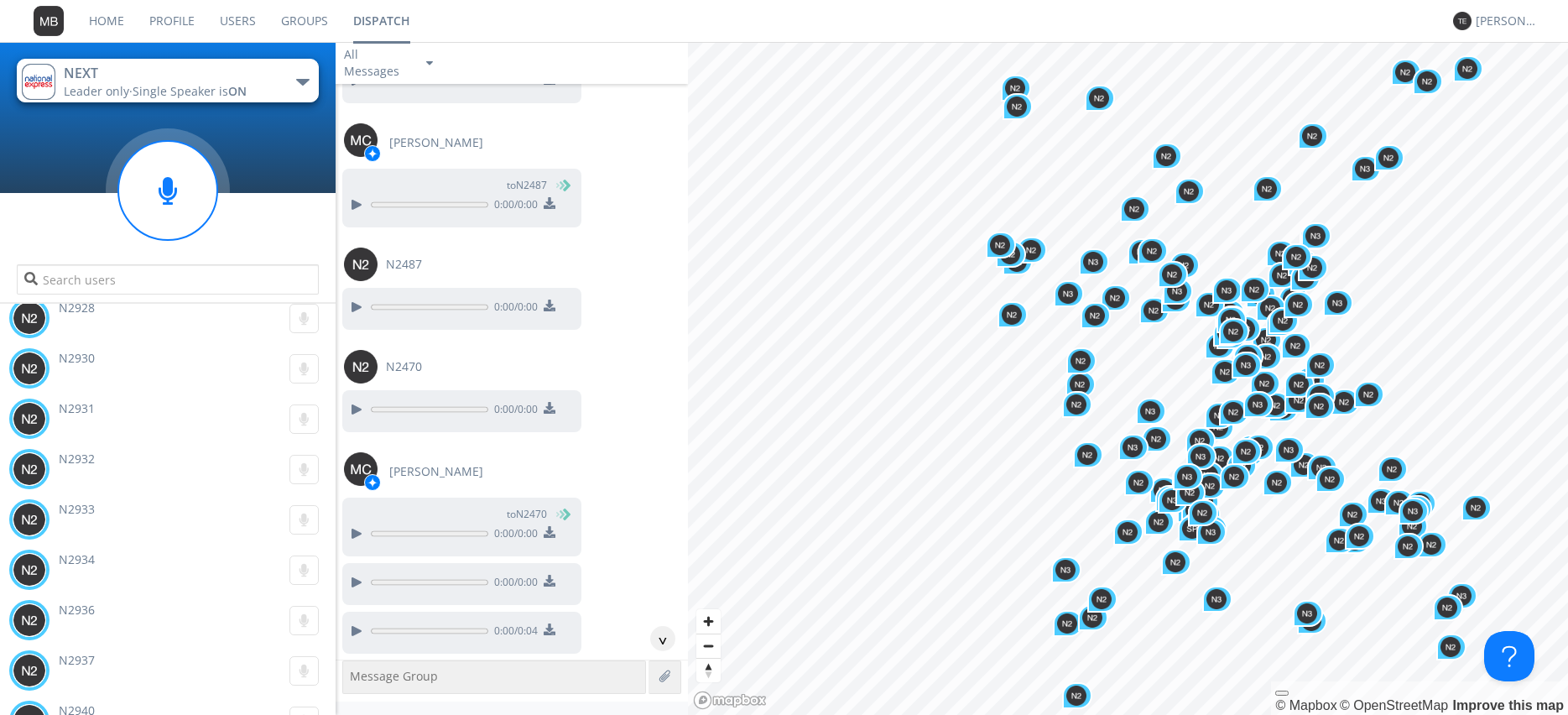
scroll to position [55832, 0]
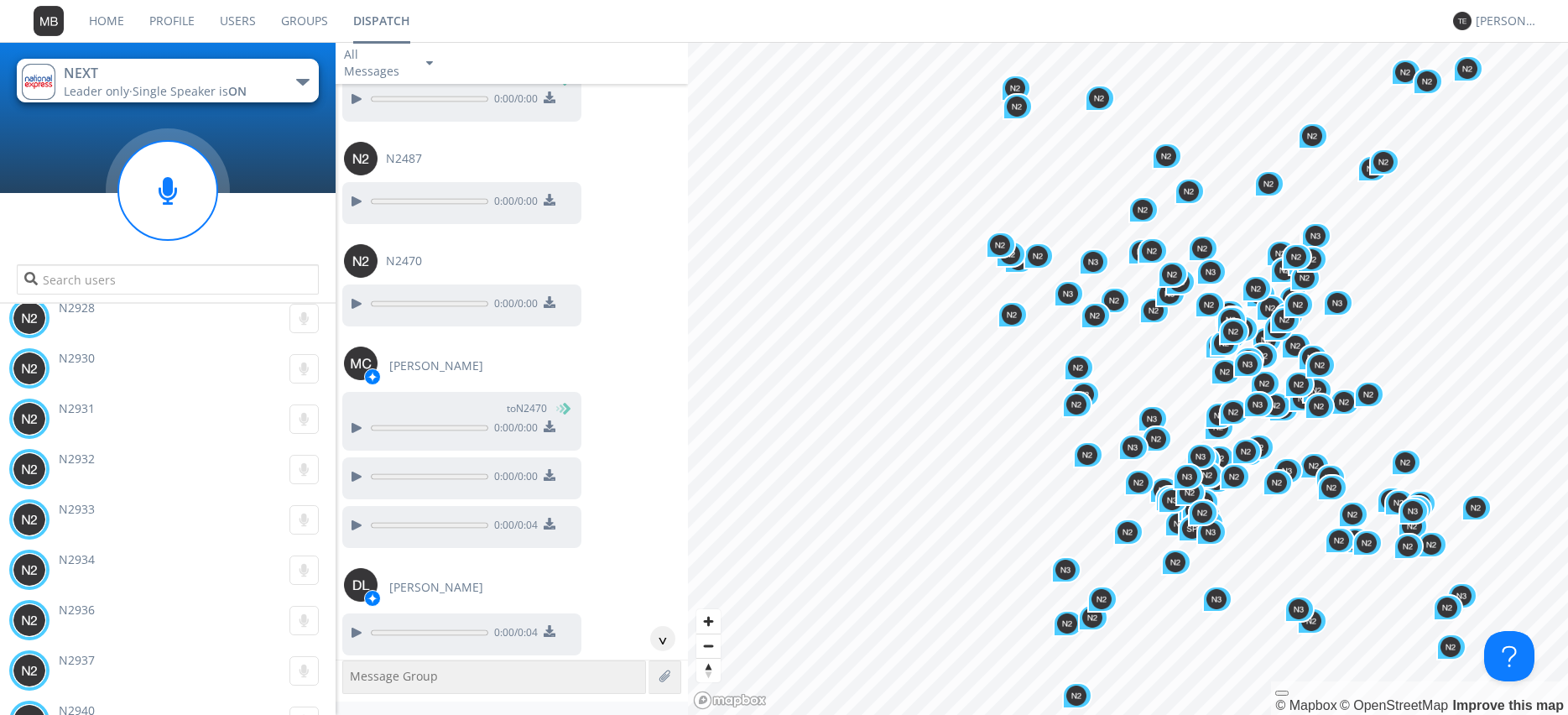
scroll to position [55928, 0]
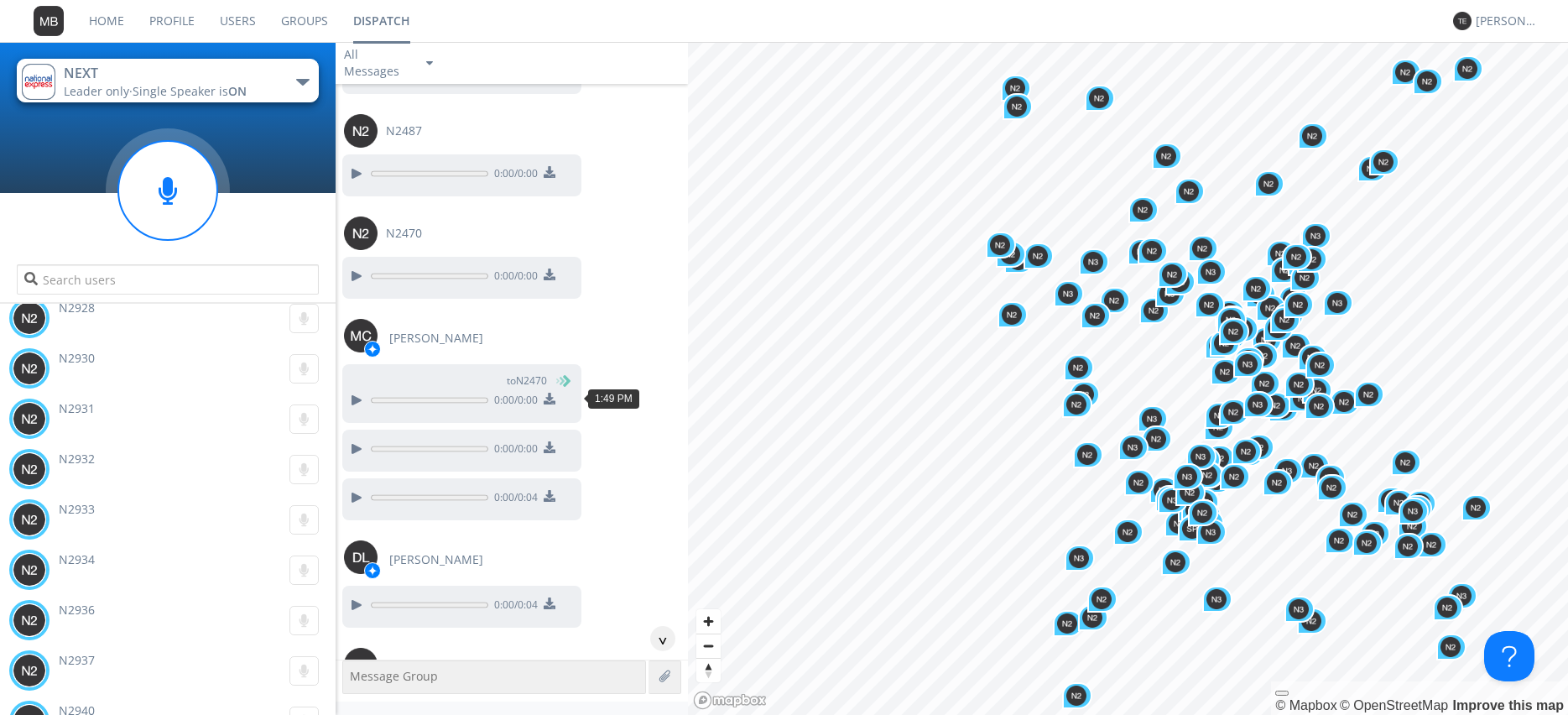
click at [360, 720] on div at bounding box center [355, 729] width 20 height 20
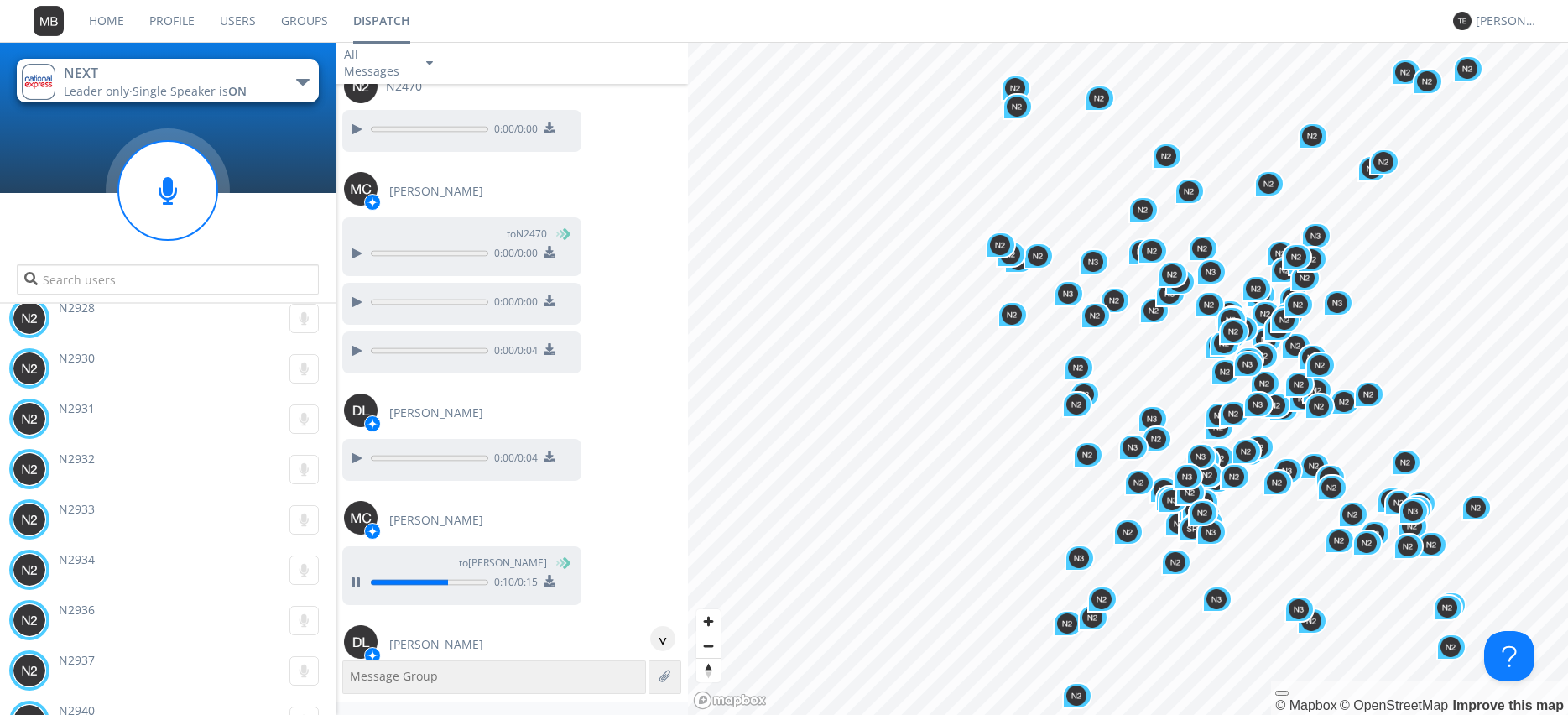
scroll to position [56119, 0]
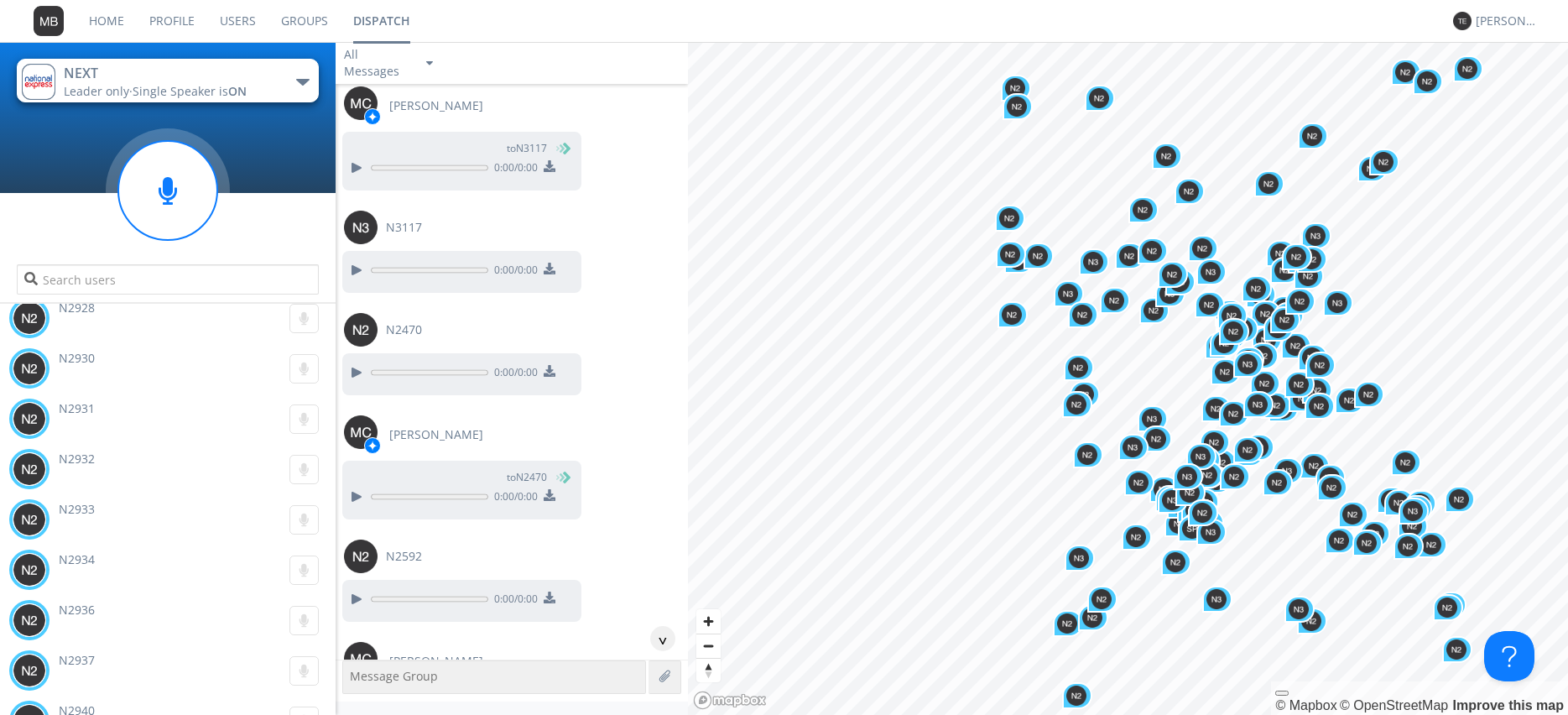
scroll to position [56980, 0]
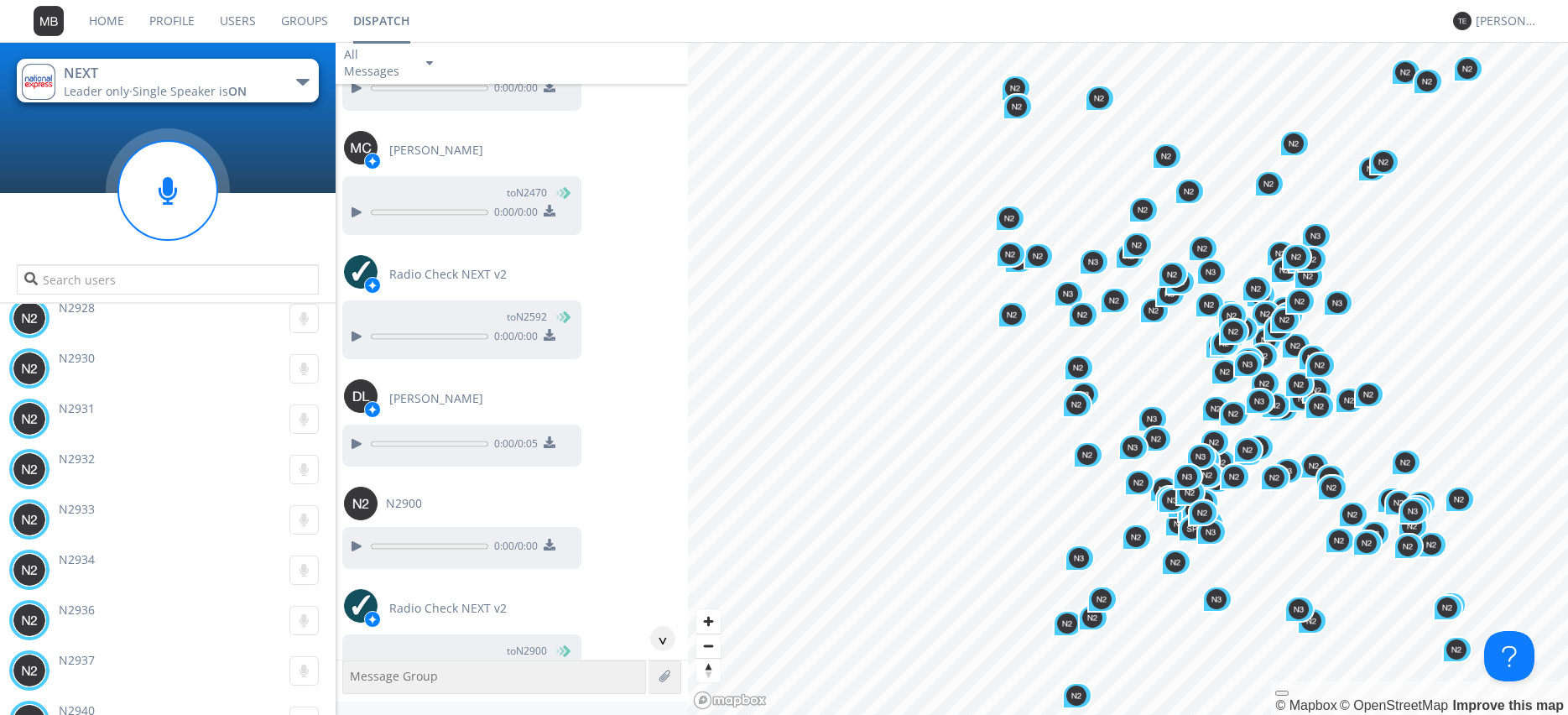
scroll to position [57555, 0]
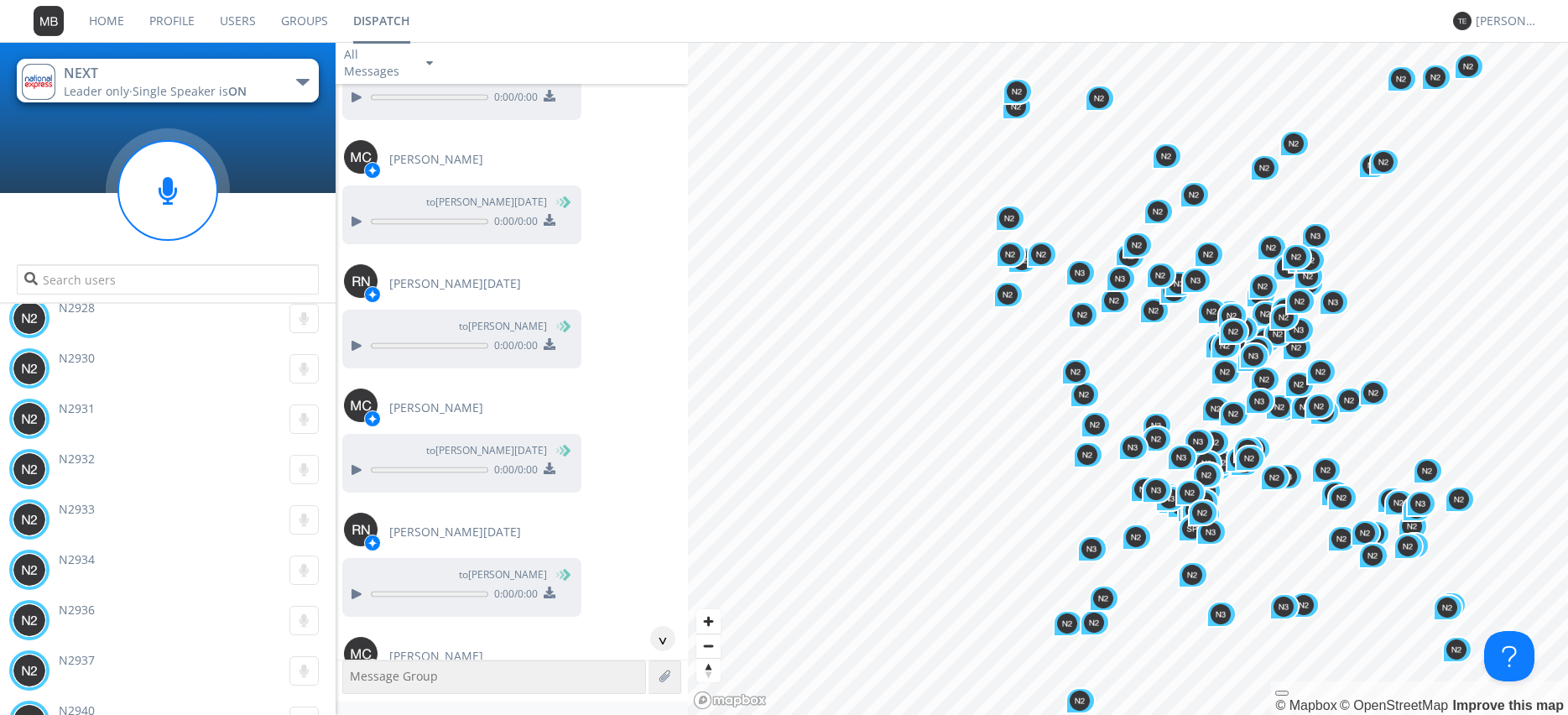
scroll to position [58703, 0]
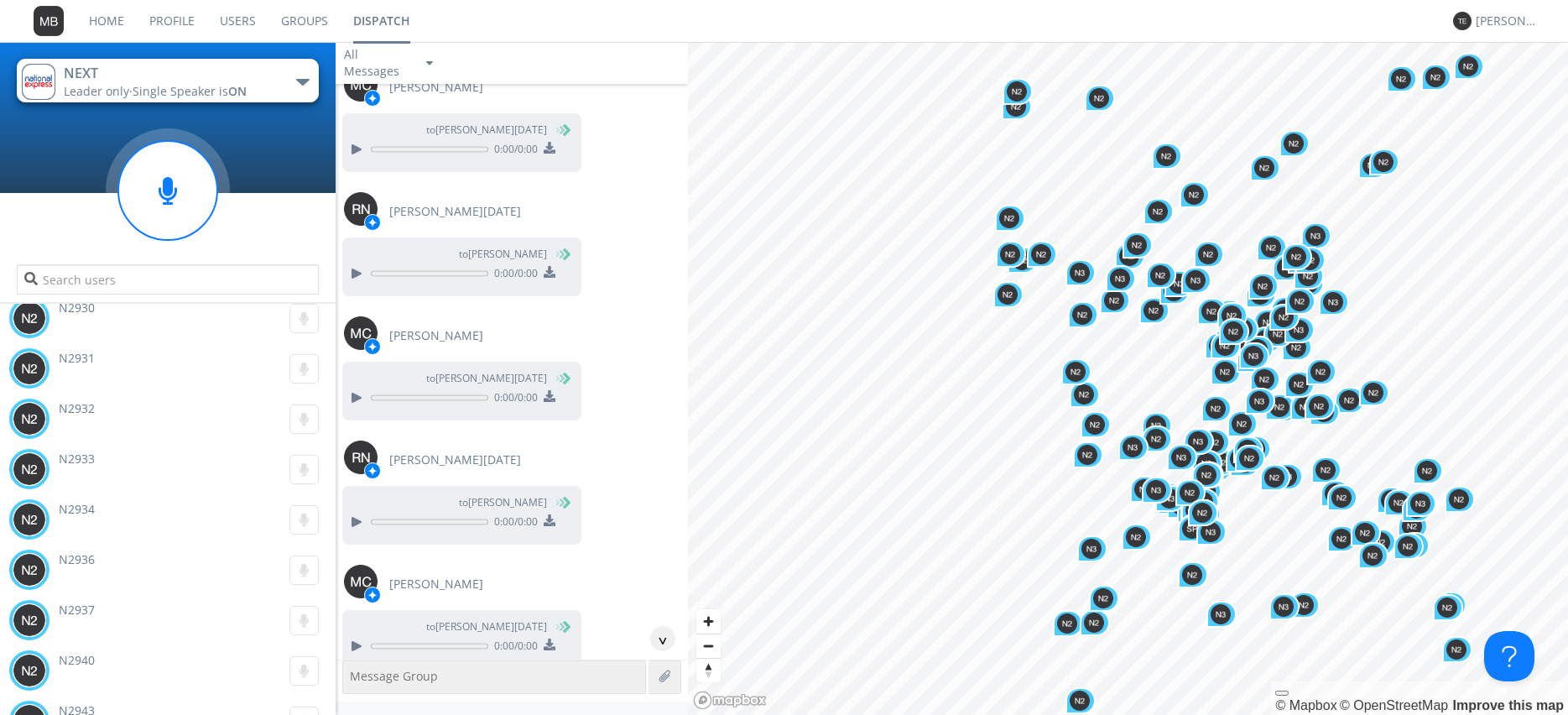
scroll to position [58894, 0]
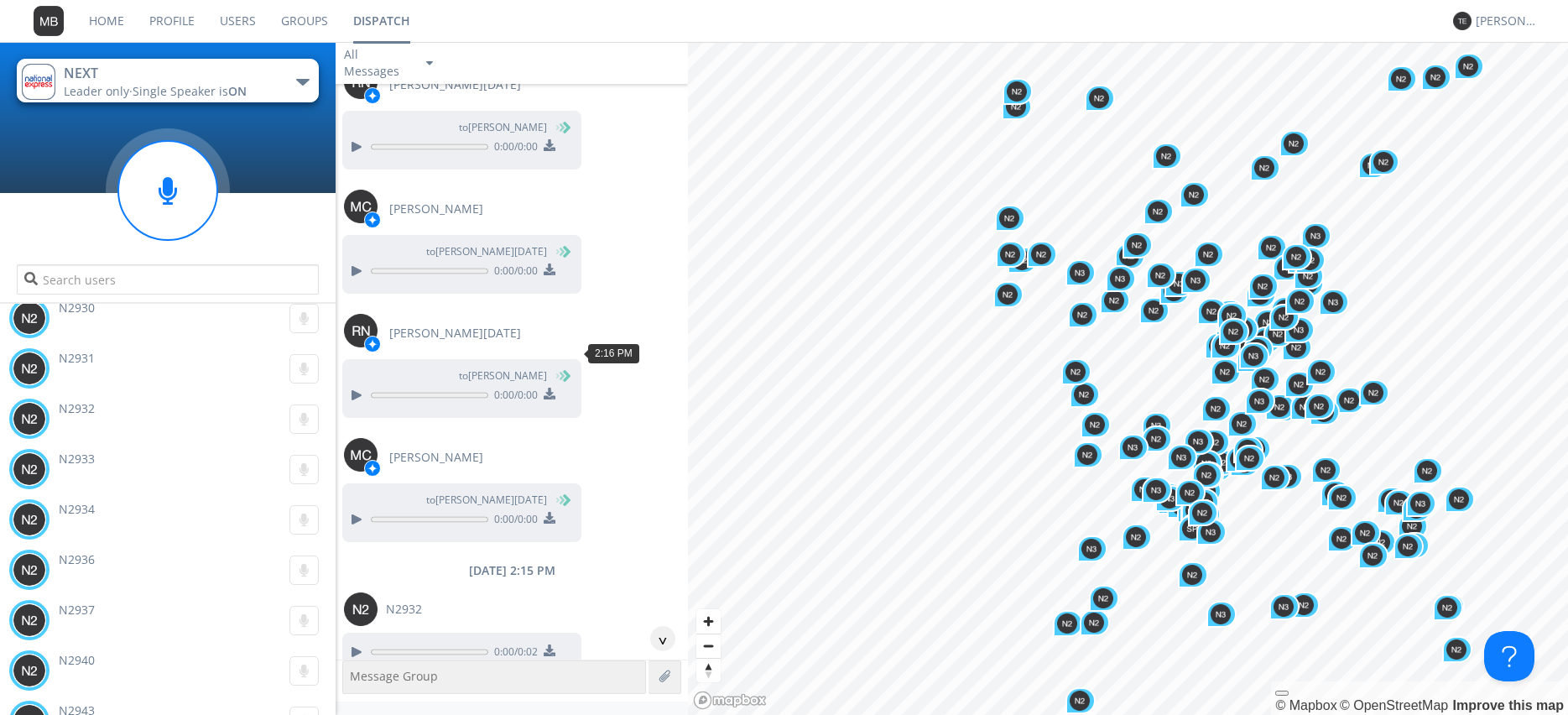
click at [353, 690] on div at bounding box center [355, 700] width 20 height 20
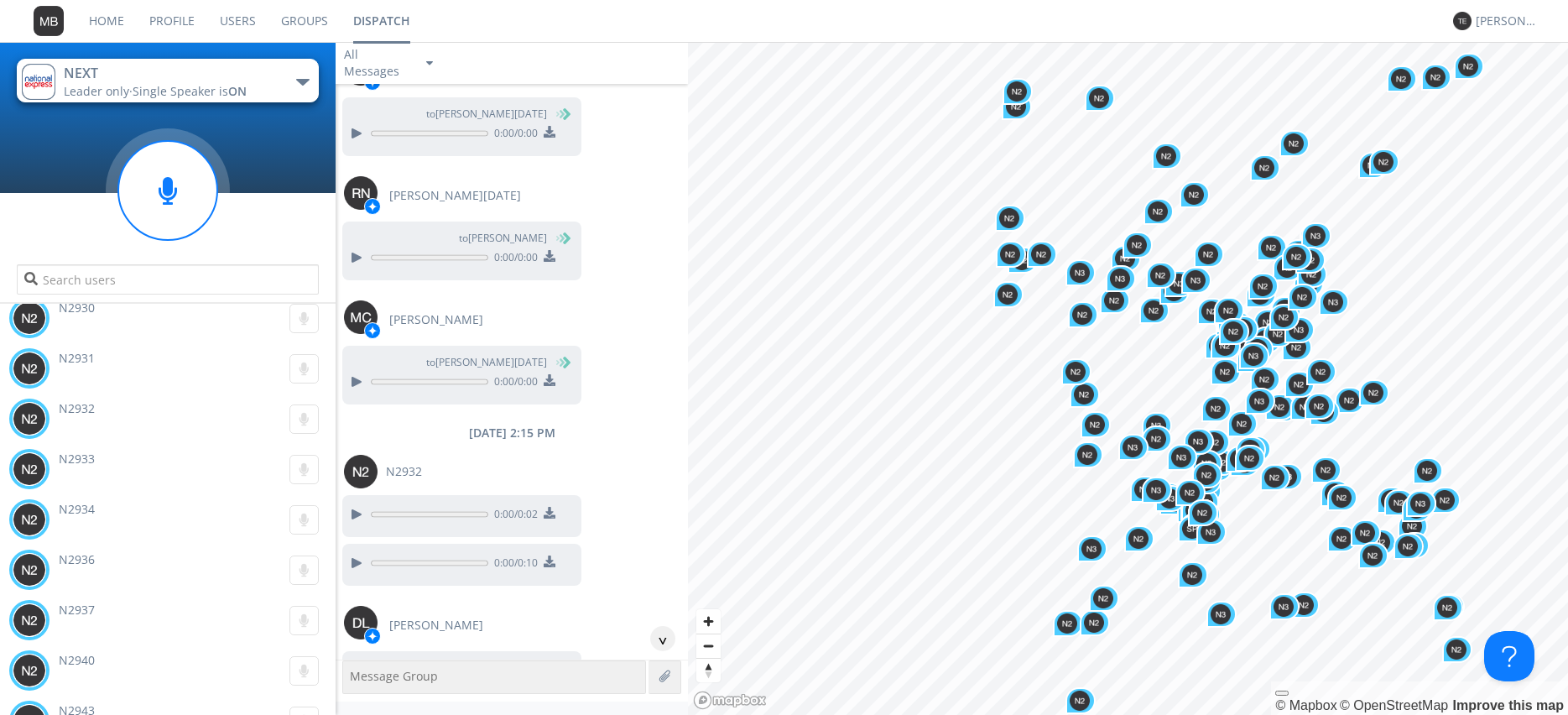
scroll to position [59086, 0]
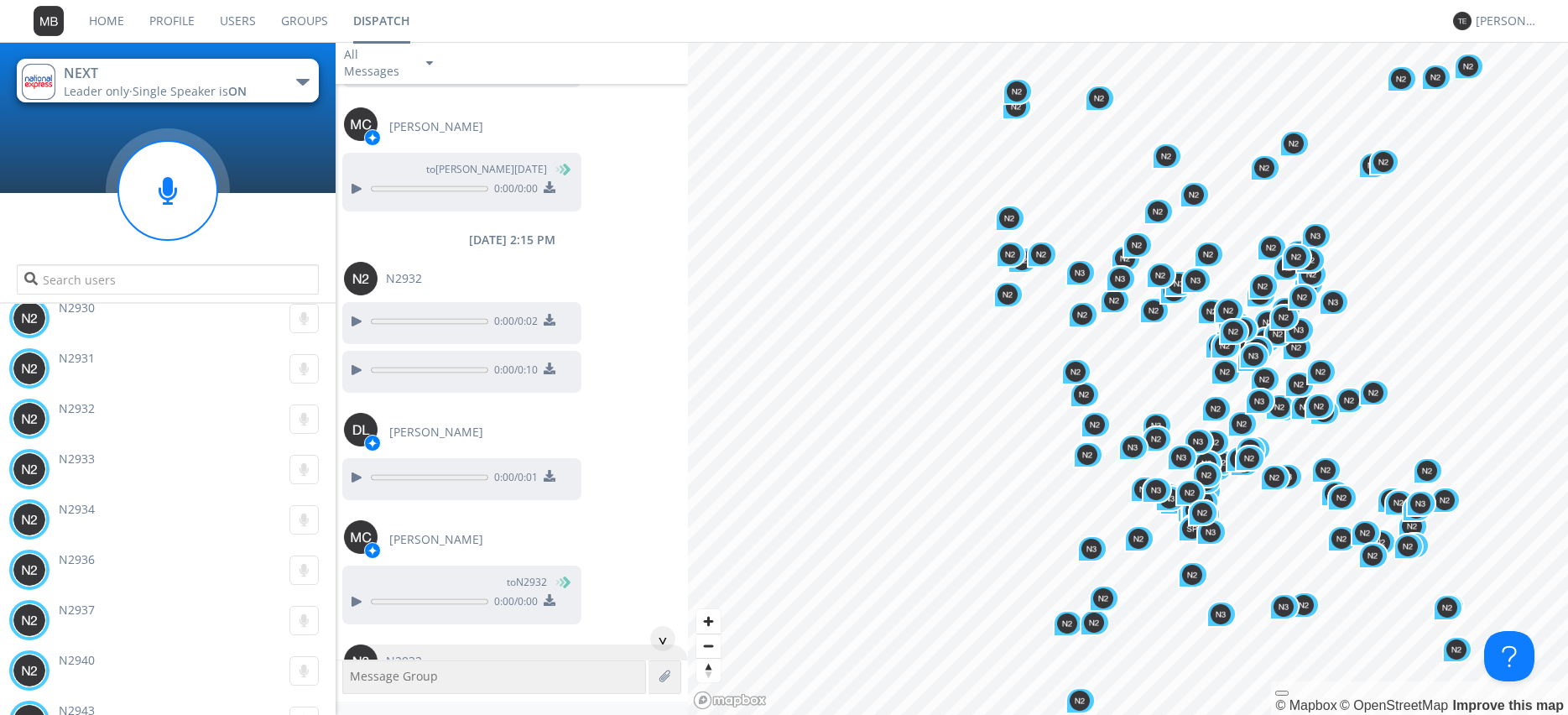
scroll to position [59277, 0]
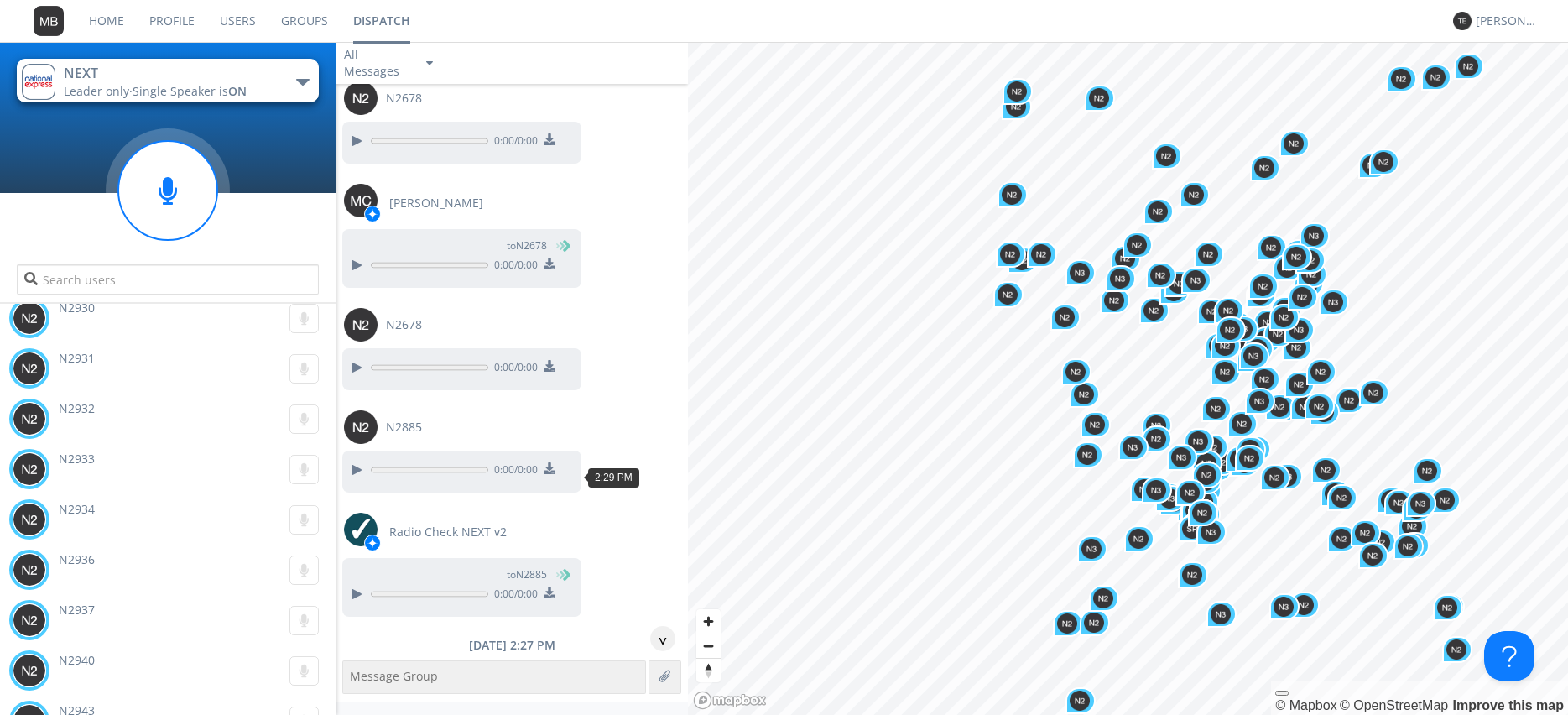
scroll to position [60330, 0]
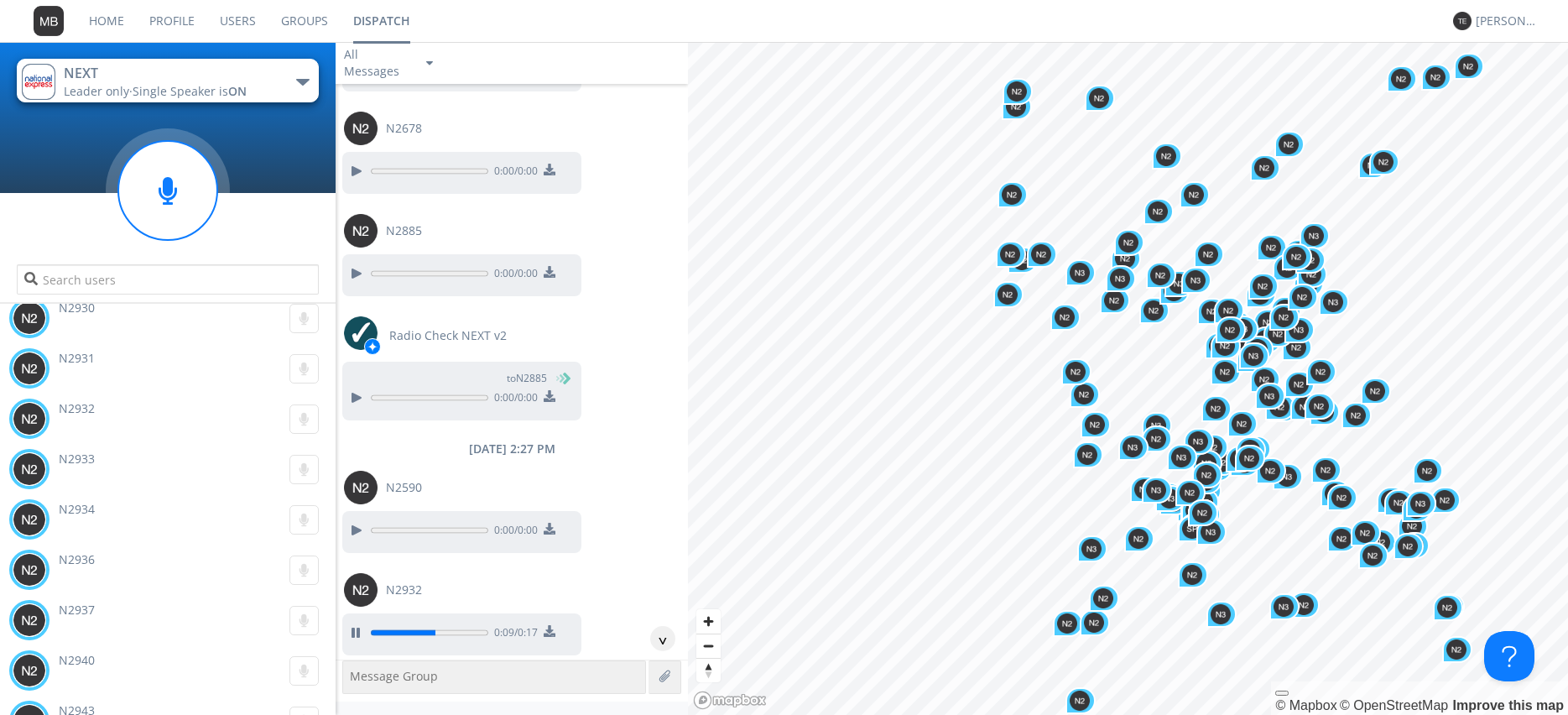
scroll to position [60520, 0]
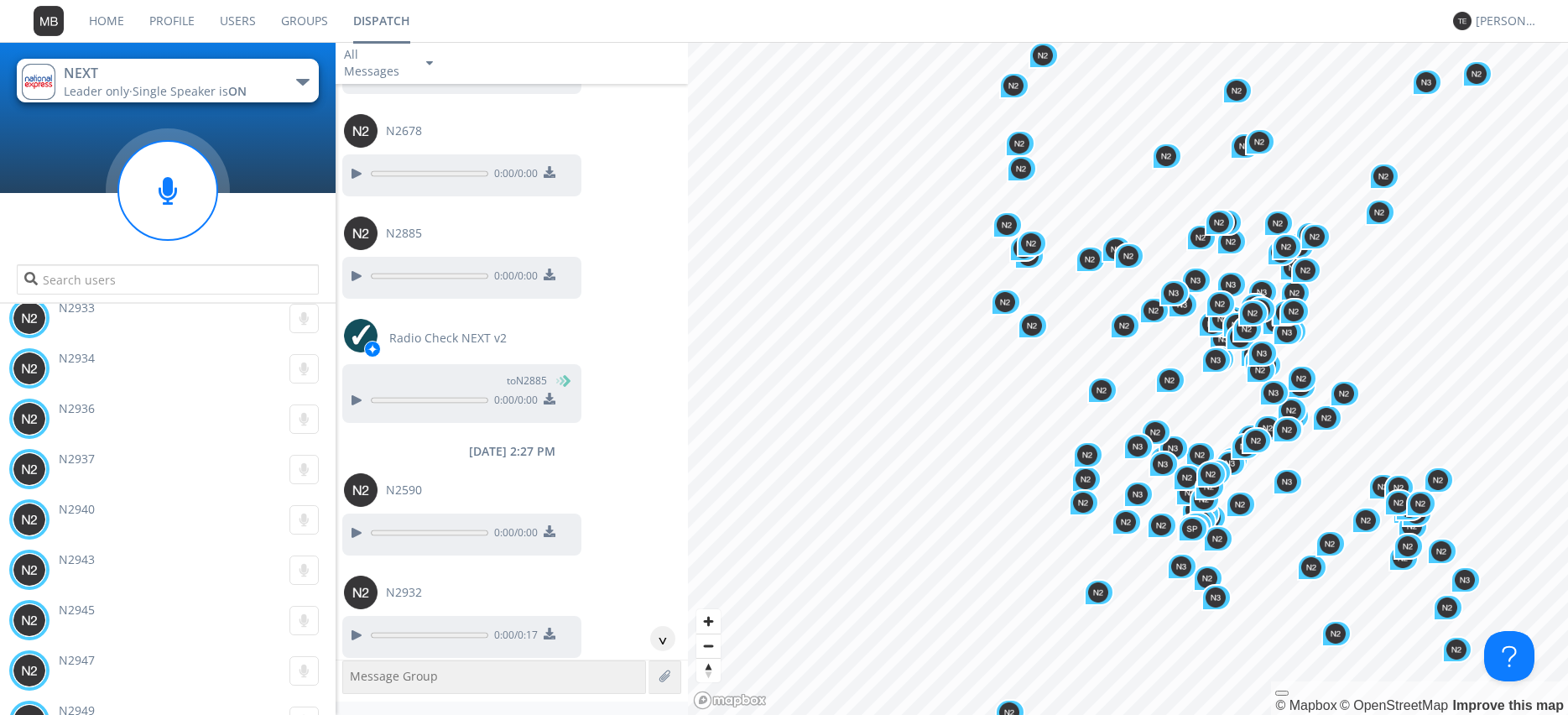
click at [53, 474] on div "N2937 0:00" at bounding box center [172, 469] width 327 height 50
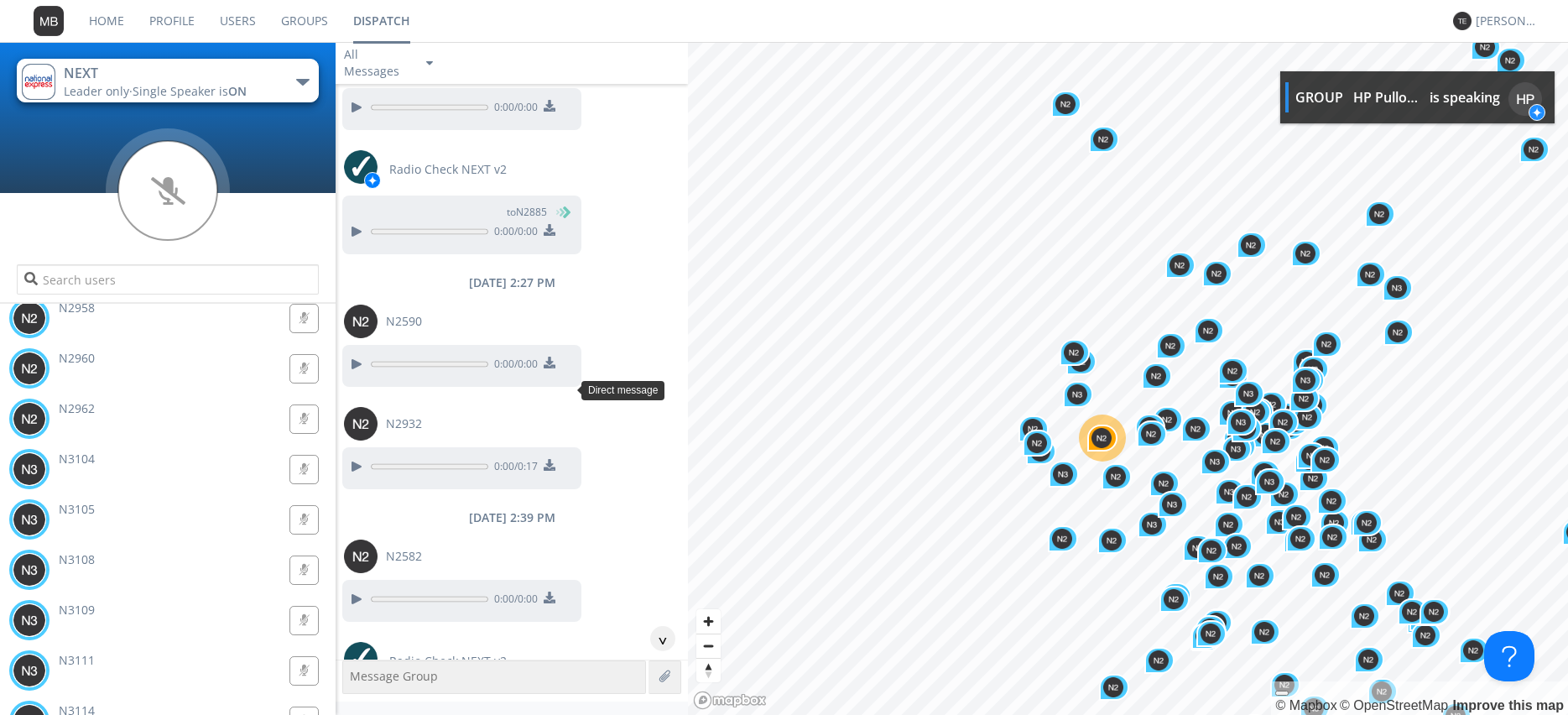
scroll to position [60712, 0]
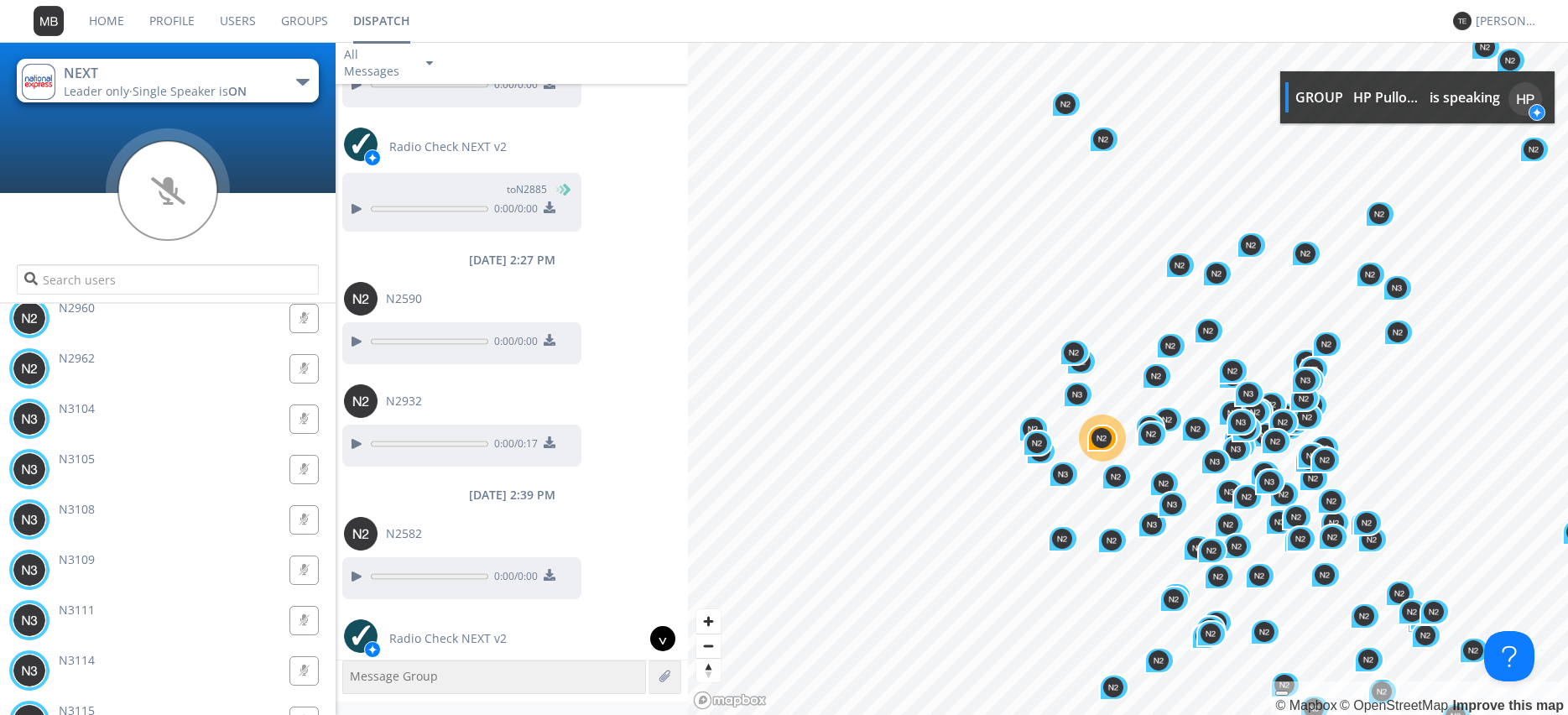
click at [656, 639] on div "^" at bounding box center [663, 639] width 25 height 25
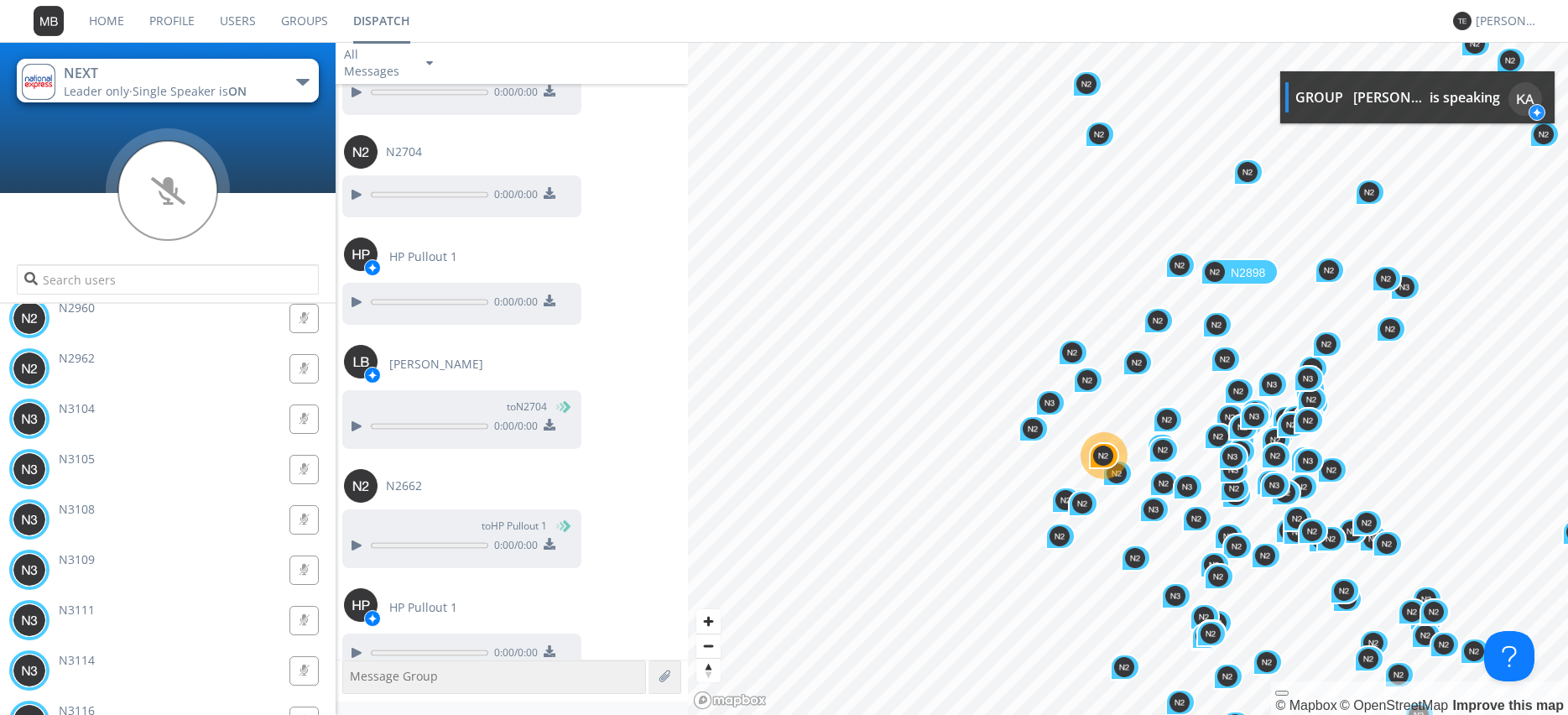
scroll to position [76337, 0]
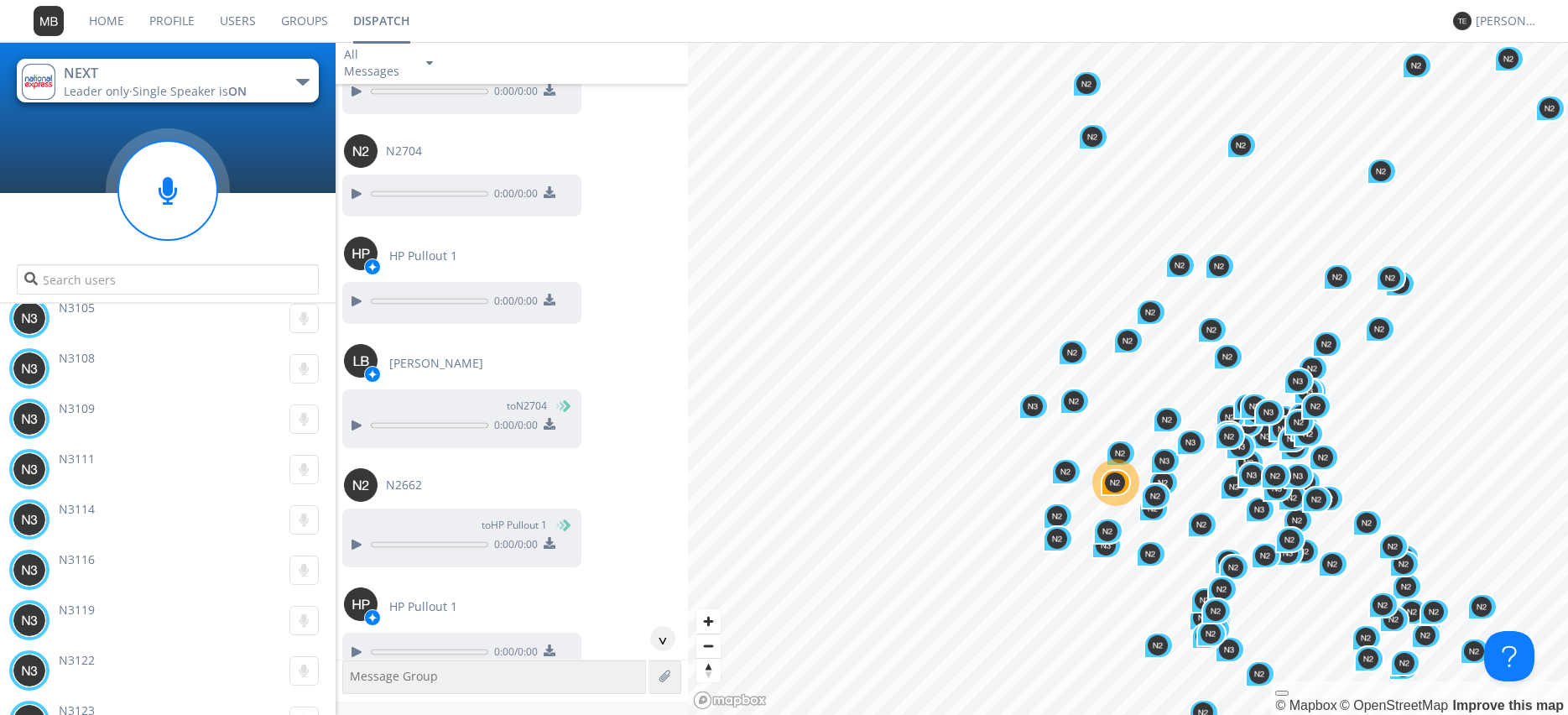
scroll to position [76547, 0]
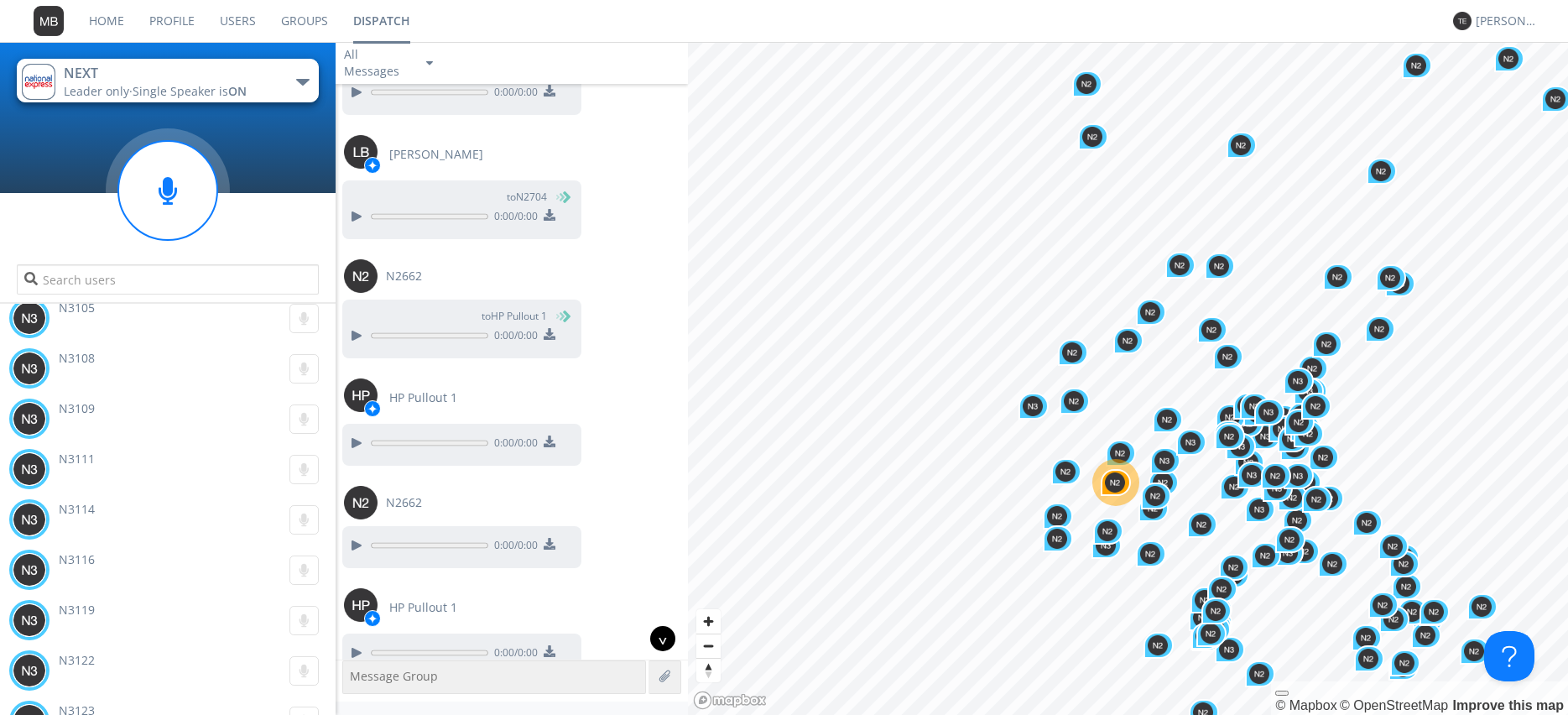
click at [659, 642] on div "^" at bounding box center [663, 639] width 25 height 25
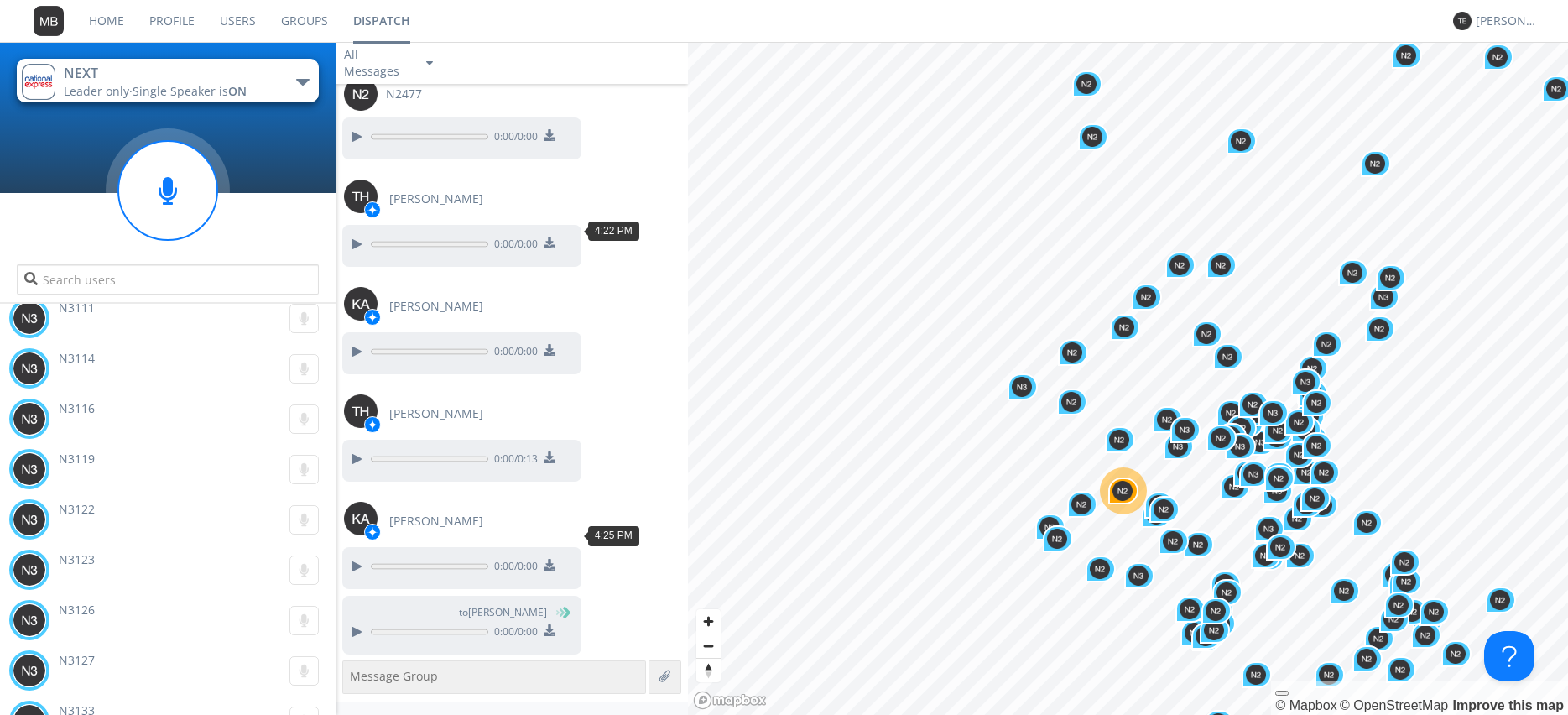
scroll to position [77393, 0]
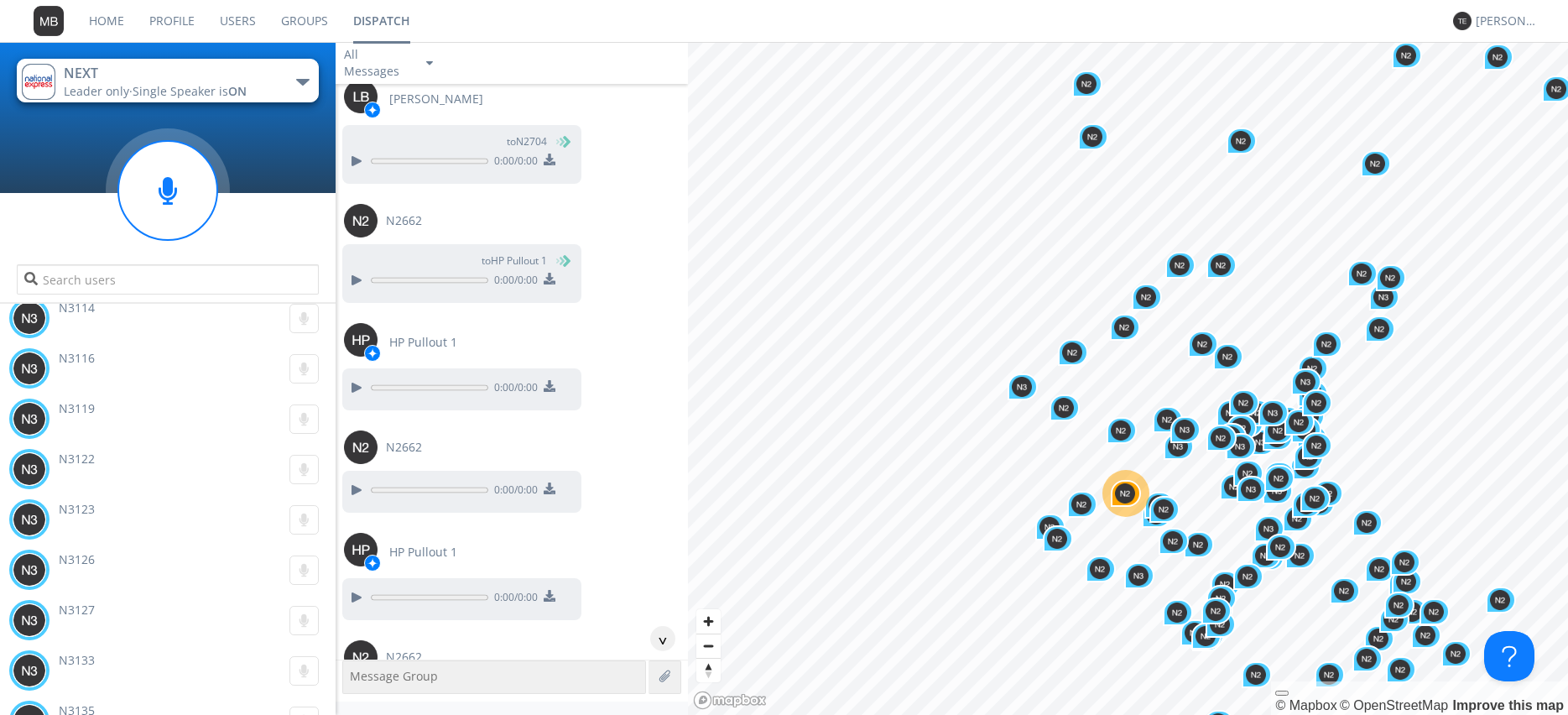
scroll to position [76627, 0]
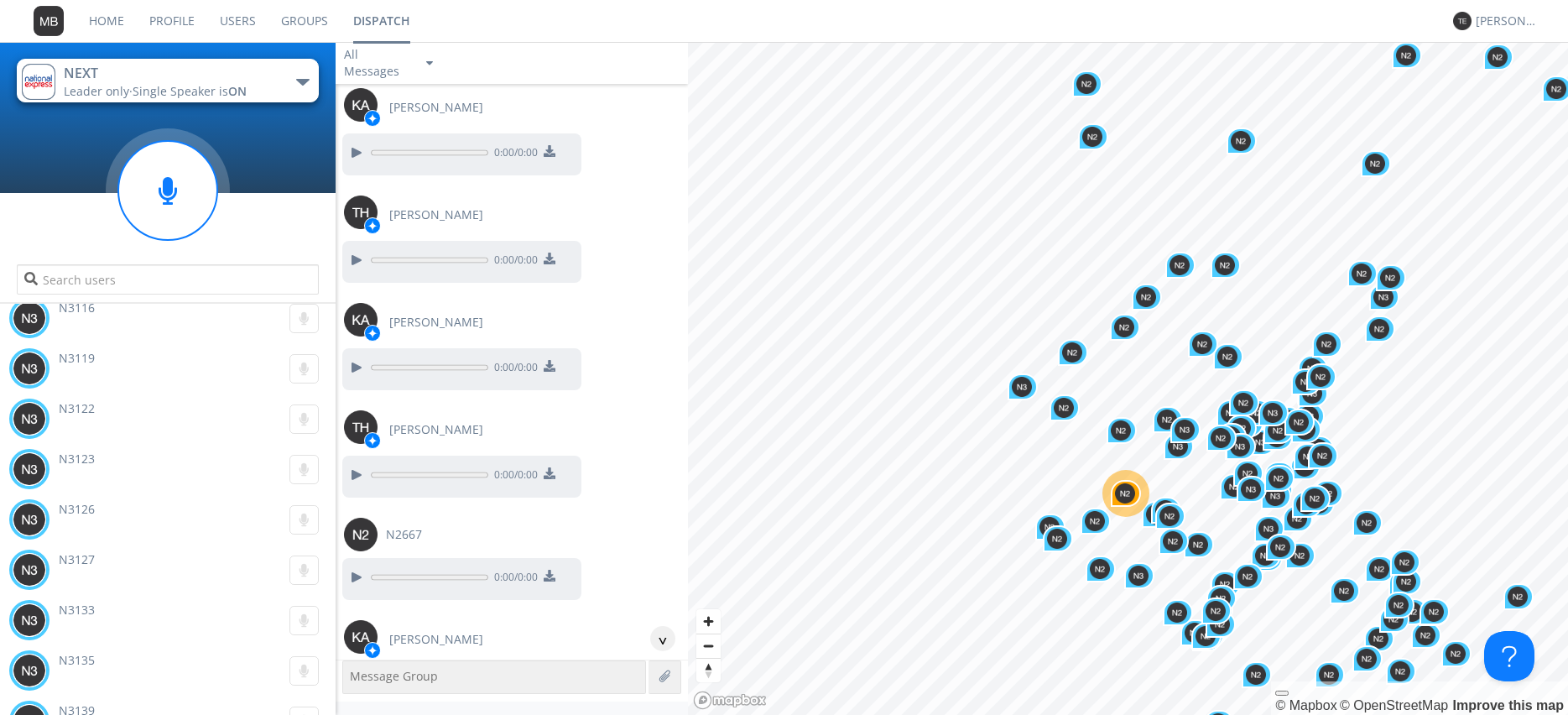
scroll to position [73756, 0]
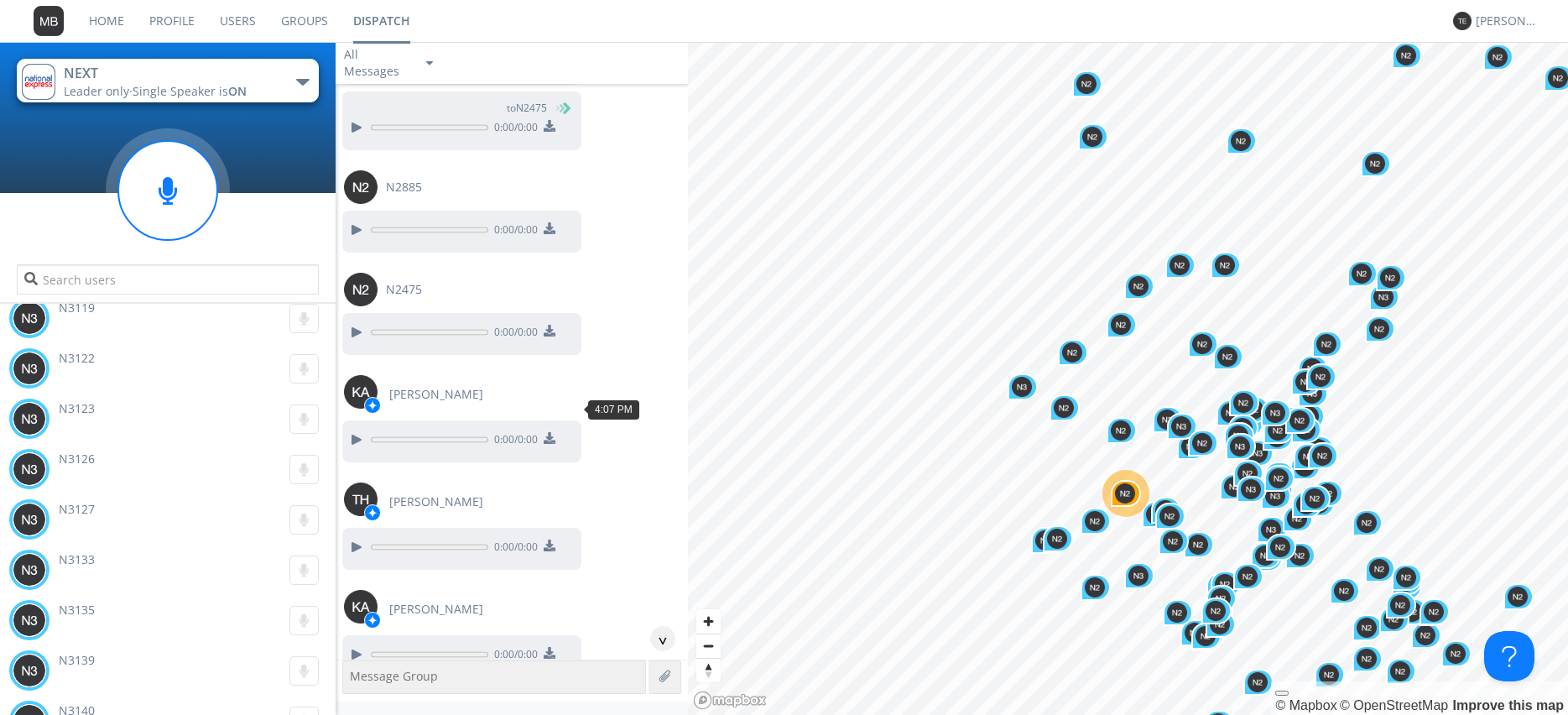
scroll to position [73373, 0]
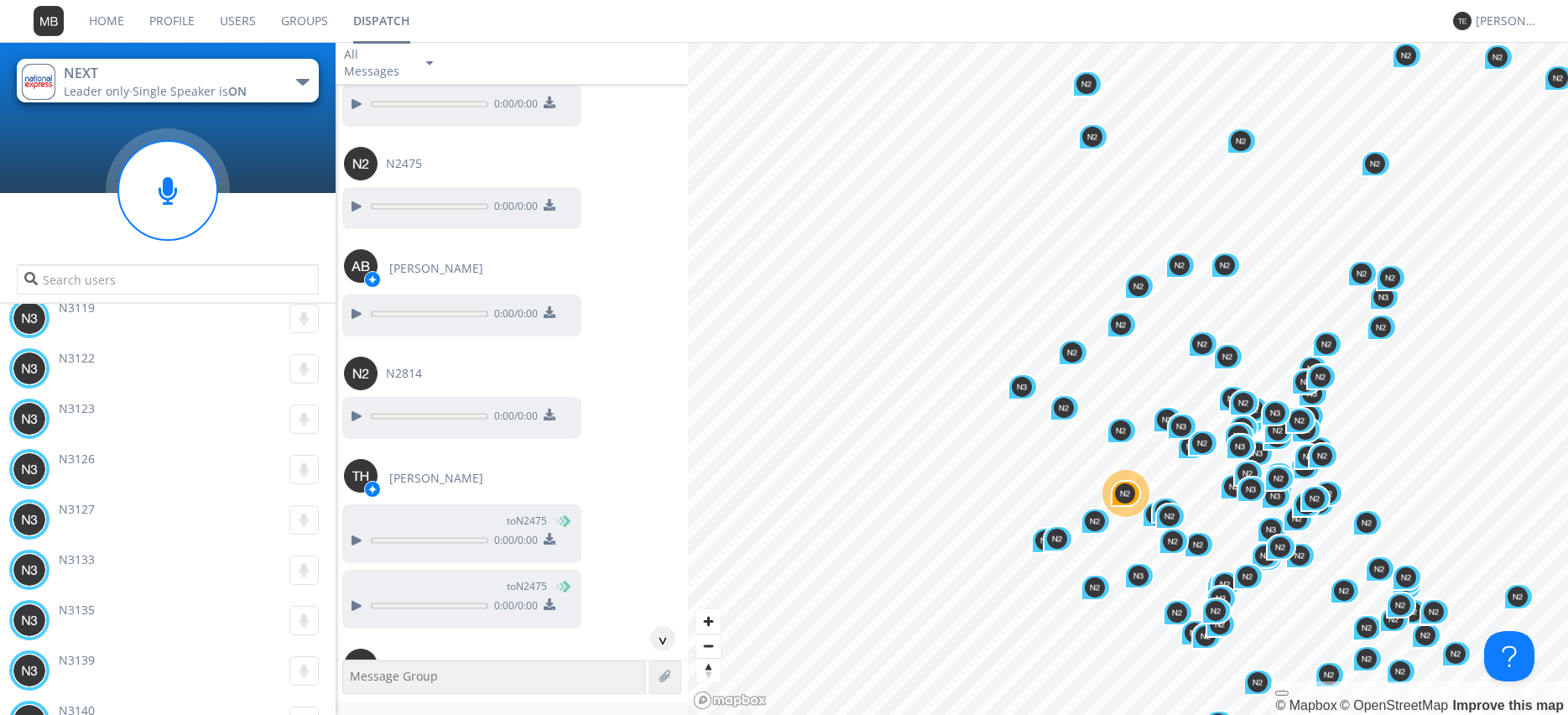
scroll to position [73183, 0]
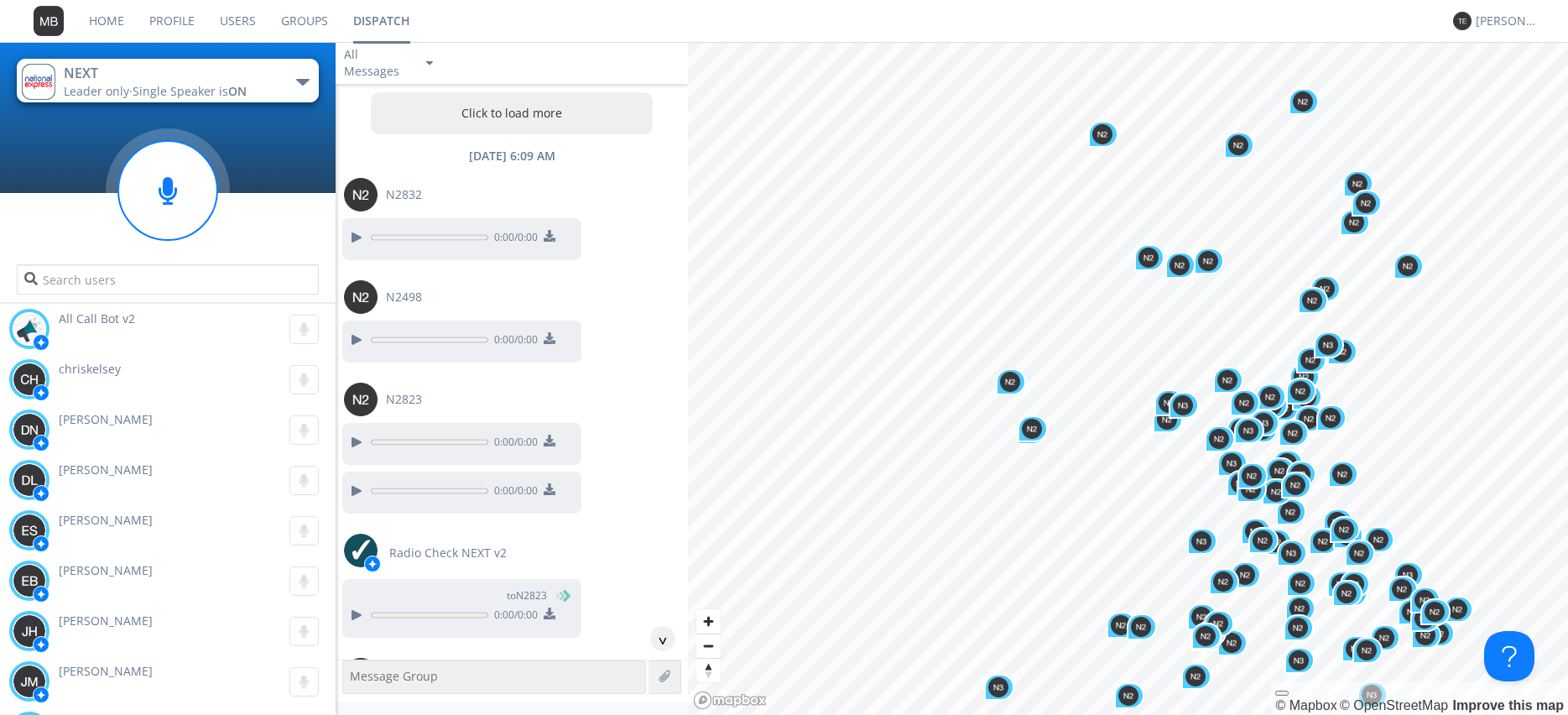
scroll to position [73183, 0]
